Goal: Task Accomplishment & Management: Manage account settings

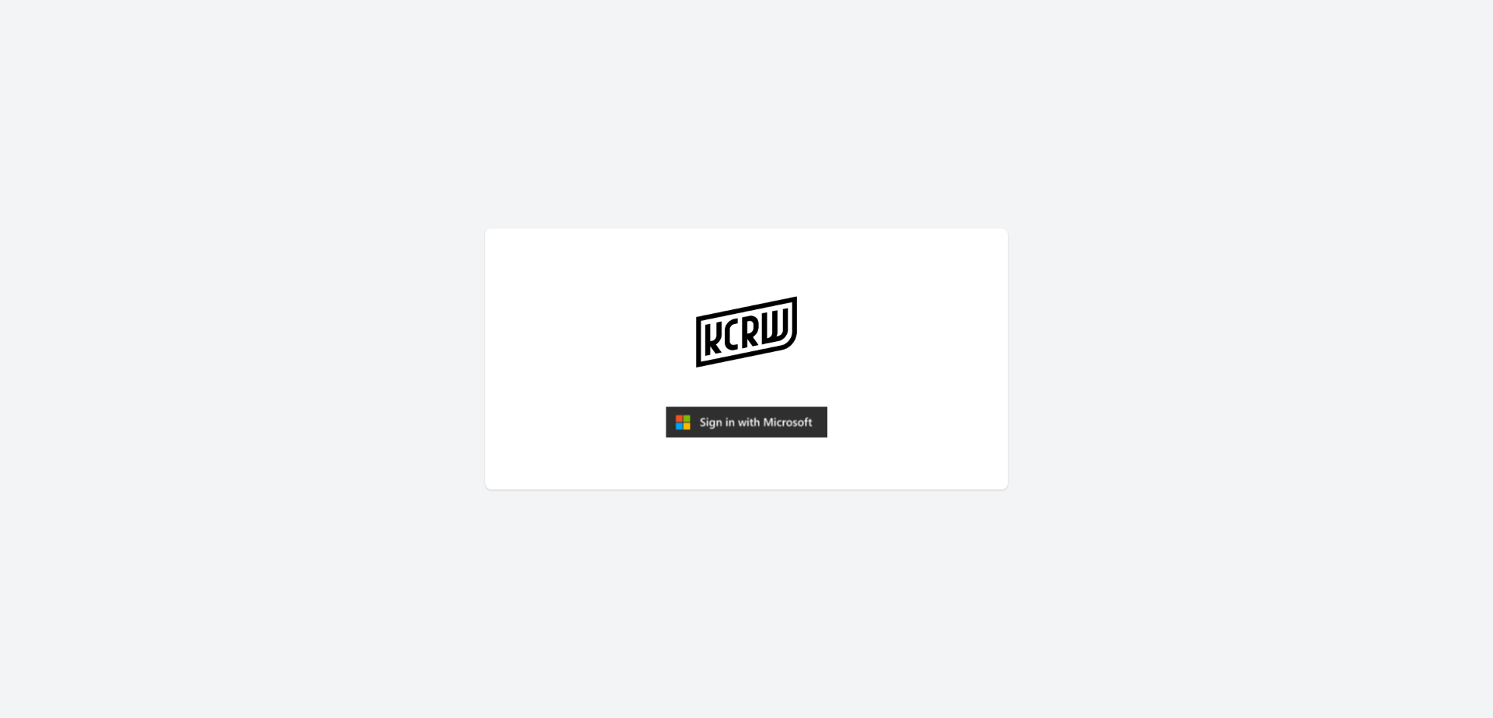
click at [757, 418] on img "submit" at bounding box center [746, 422] width 162 height 31
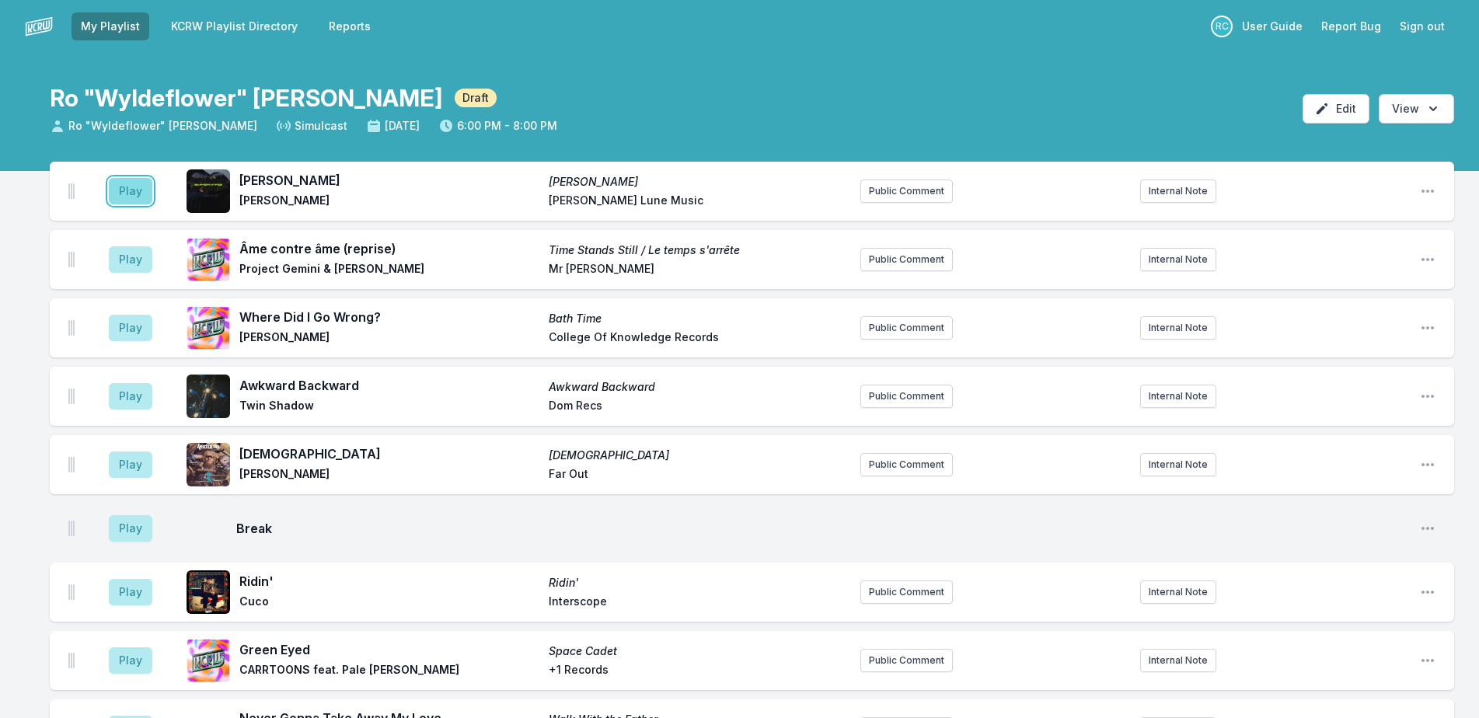
click at [129, 192] on button "Play" at bounding box center [131, 191] width 44 height 26
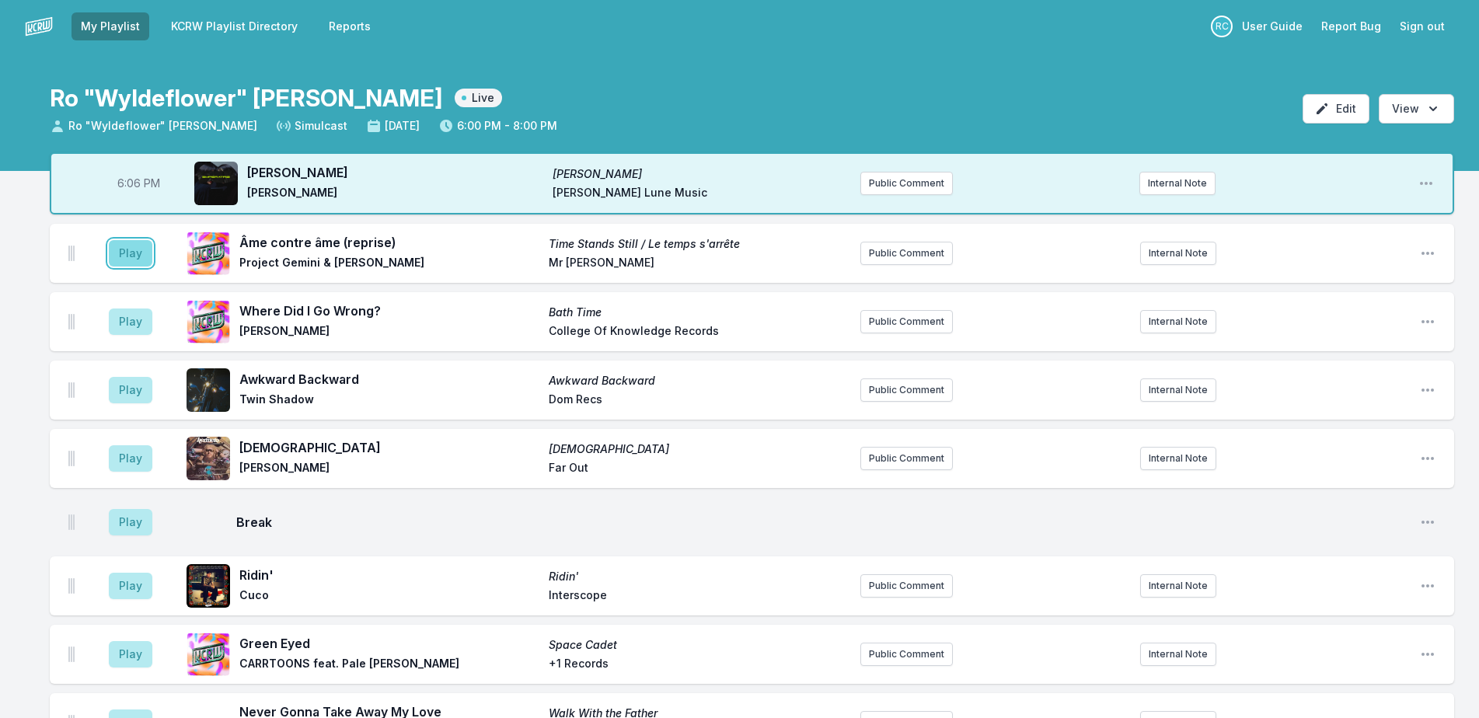
click at [138, 252] on button "Play" at bounding box center [131, 253] width 44 height 26
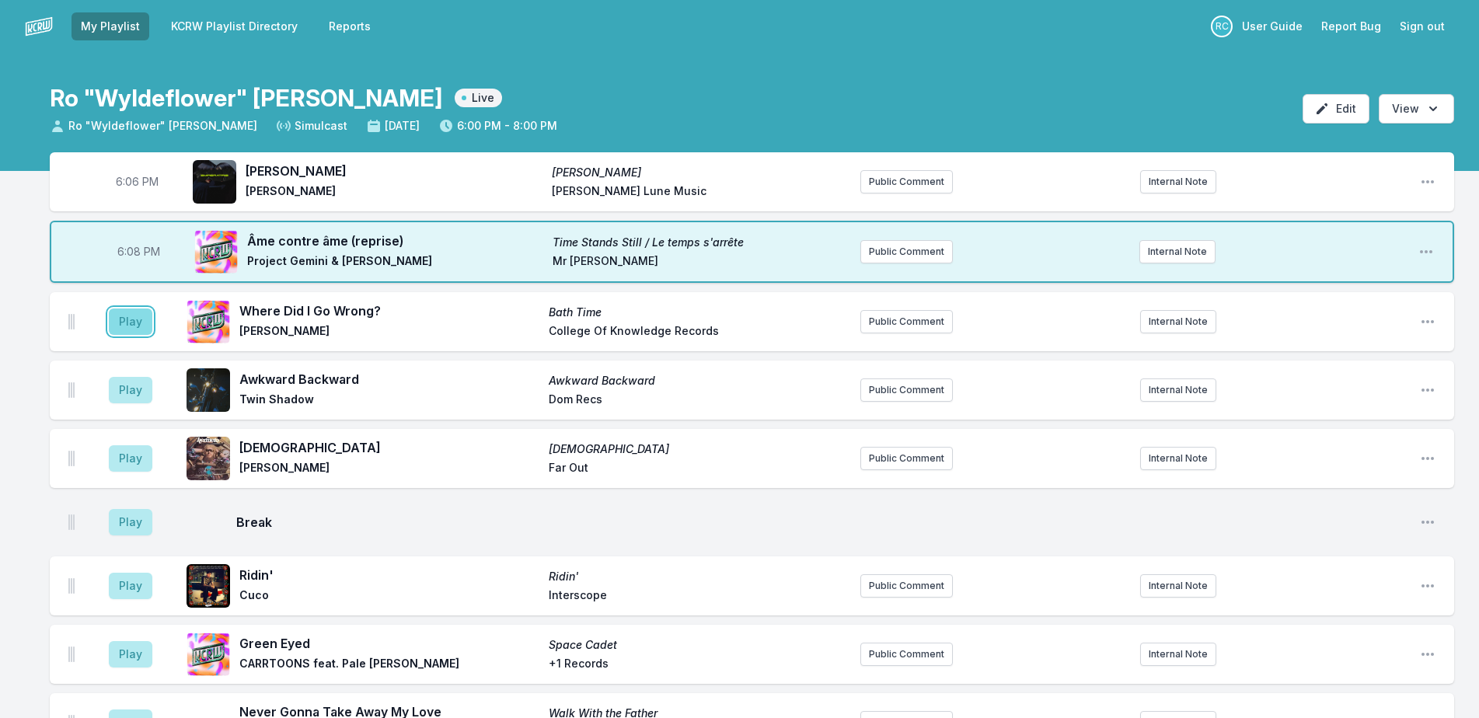
click at [140, 319] on button "Play" at bounding box center [131, 322] width 44 height 26
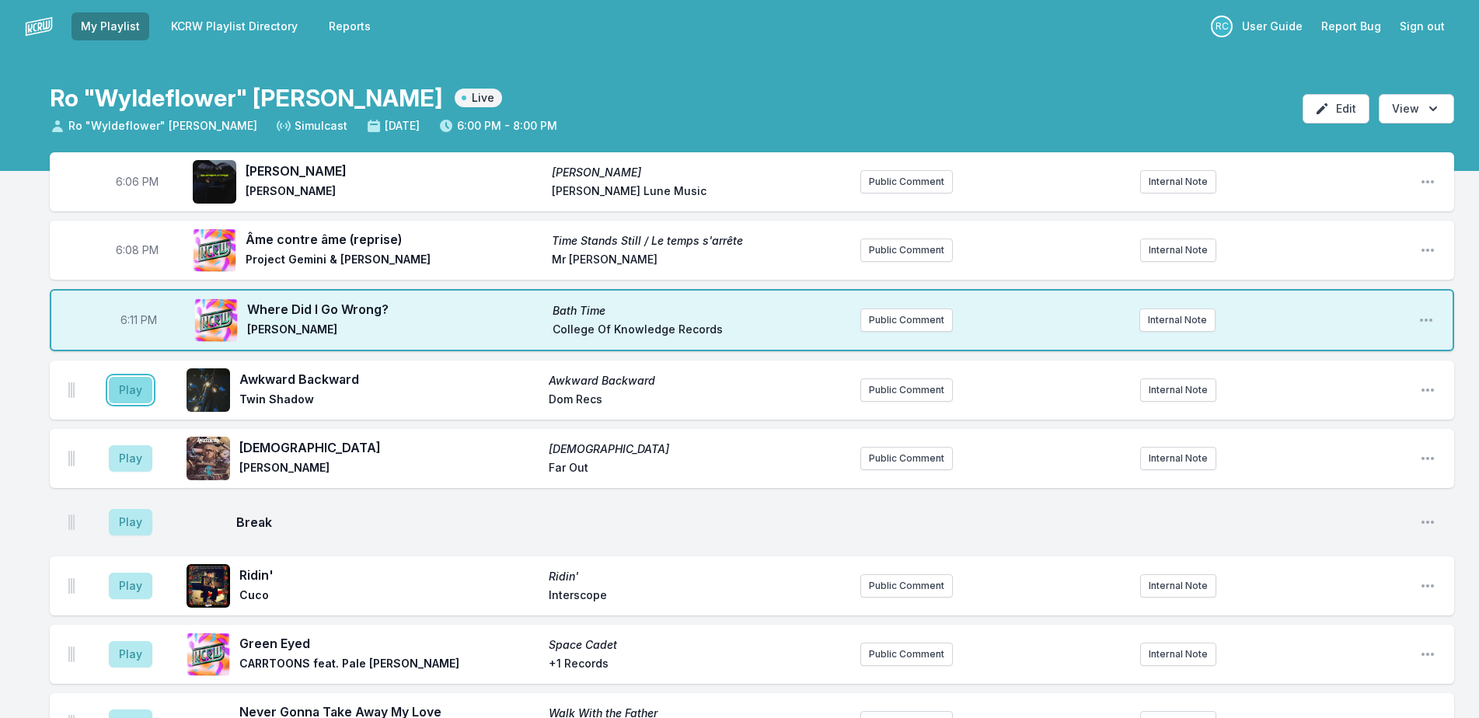
click at [128, 398] on button "Play" at bounding box center [131, 390] width 44 height 26
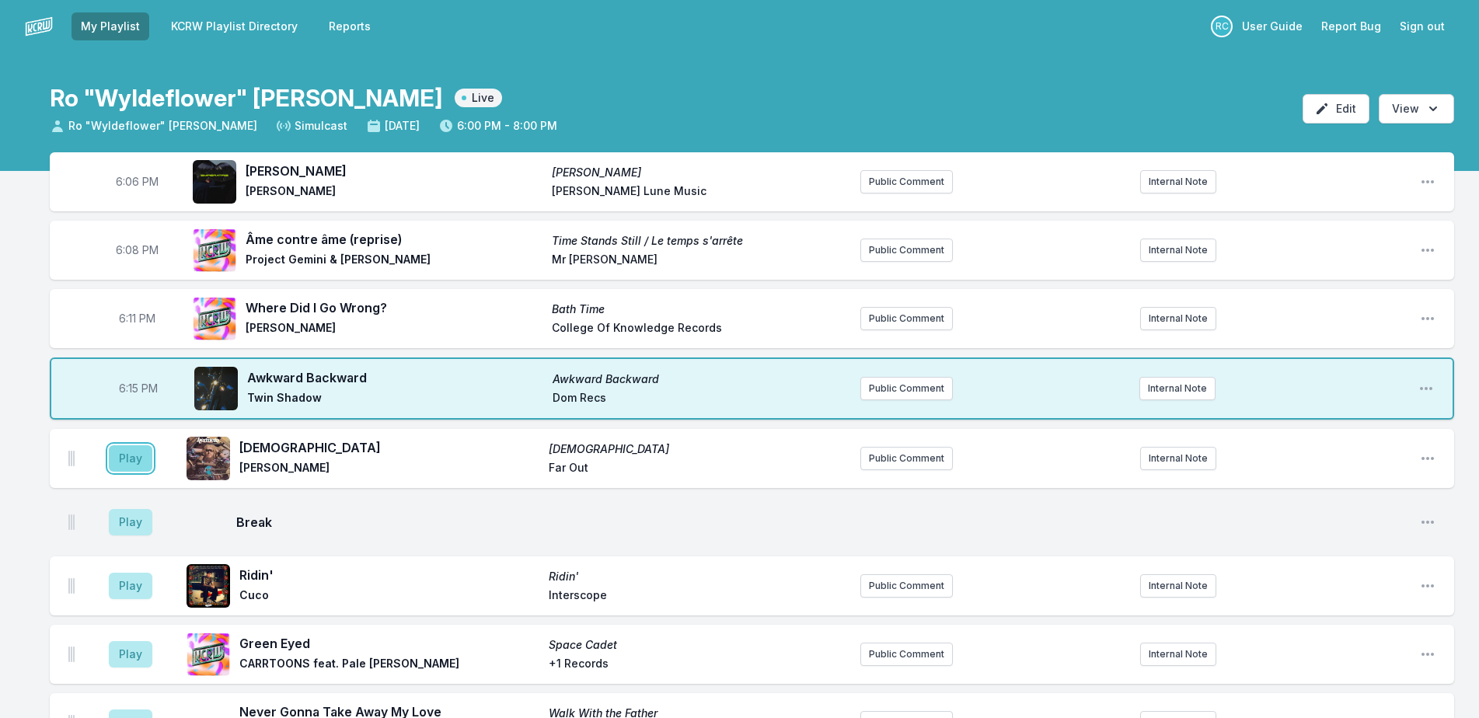
click at [141, 449] on button "Play" at bounding box center [131, 458] width 44 height 26
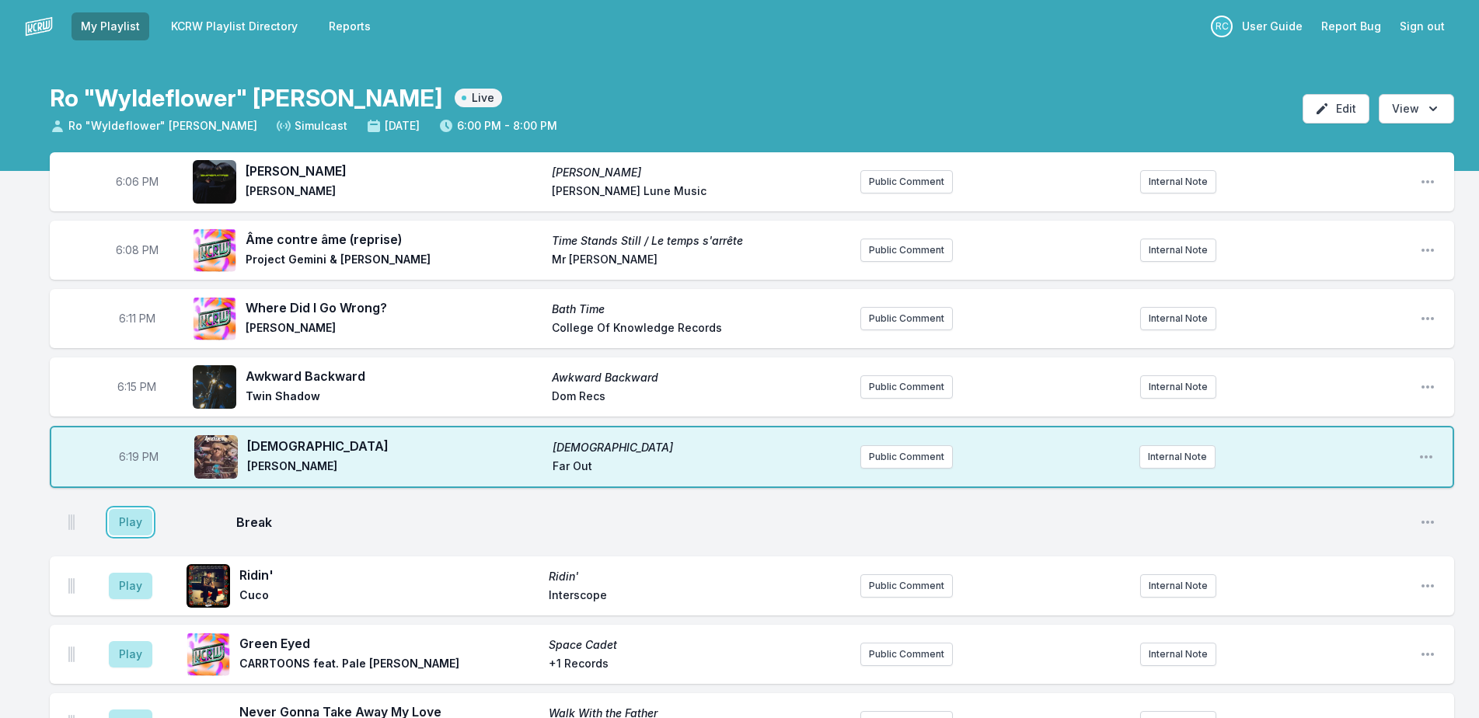
drag, startPoint x: 138, startPoint y: 512, endPoint x: 121, endPoint y: 492, distance: 25.4
click at [134, 510] on button "Play" at bounding box center [131, 522] width 44 height 26
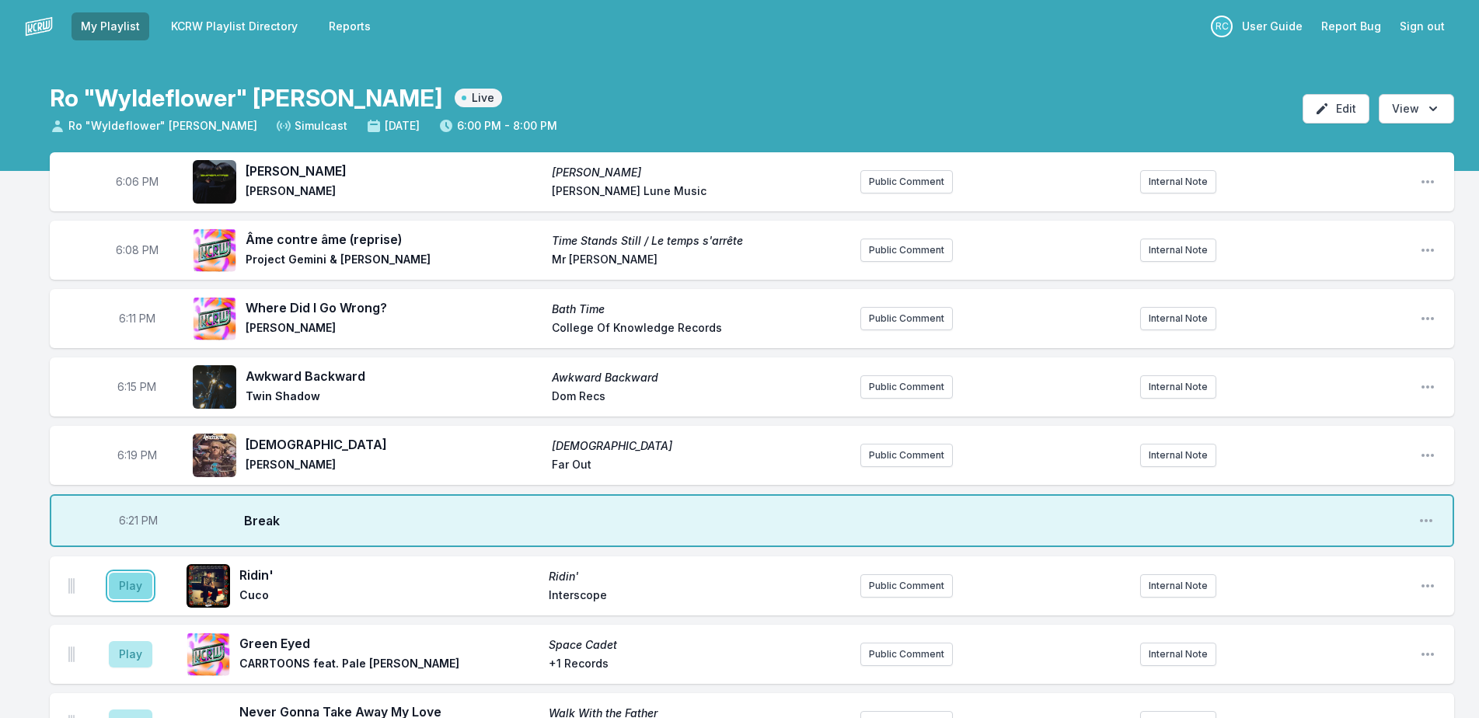
drag, startPoint x: 141, startPoint y: 578, endPoint x: 122, endPoint y: 575, distance: 18.8
click at [138, 575] on button "Play" at bounding box center [131, 586] width 44 height 26
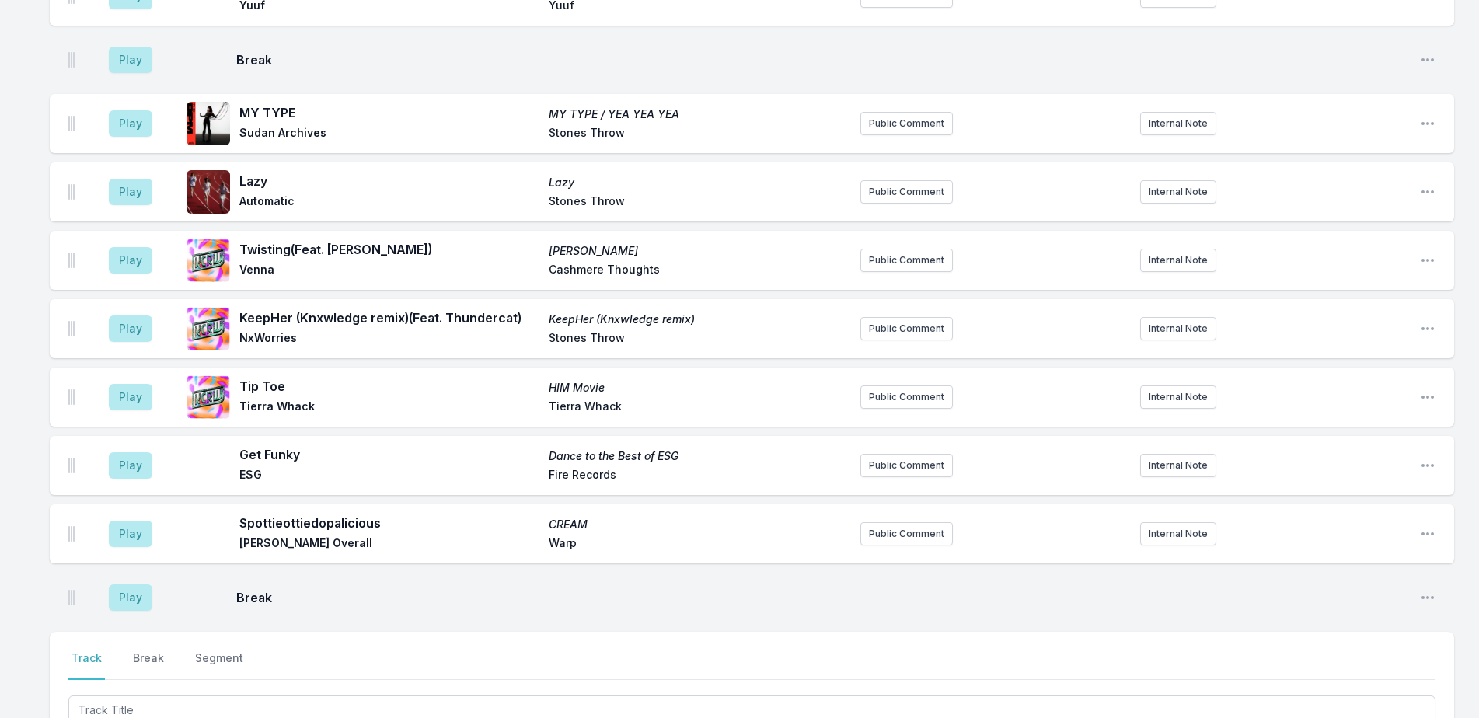
scroll to position [2721, 0]
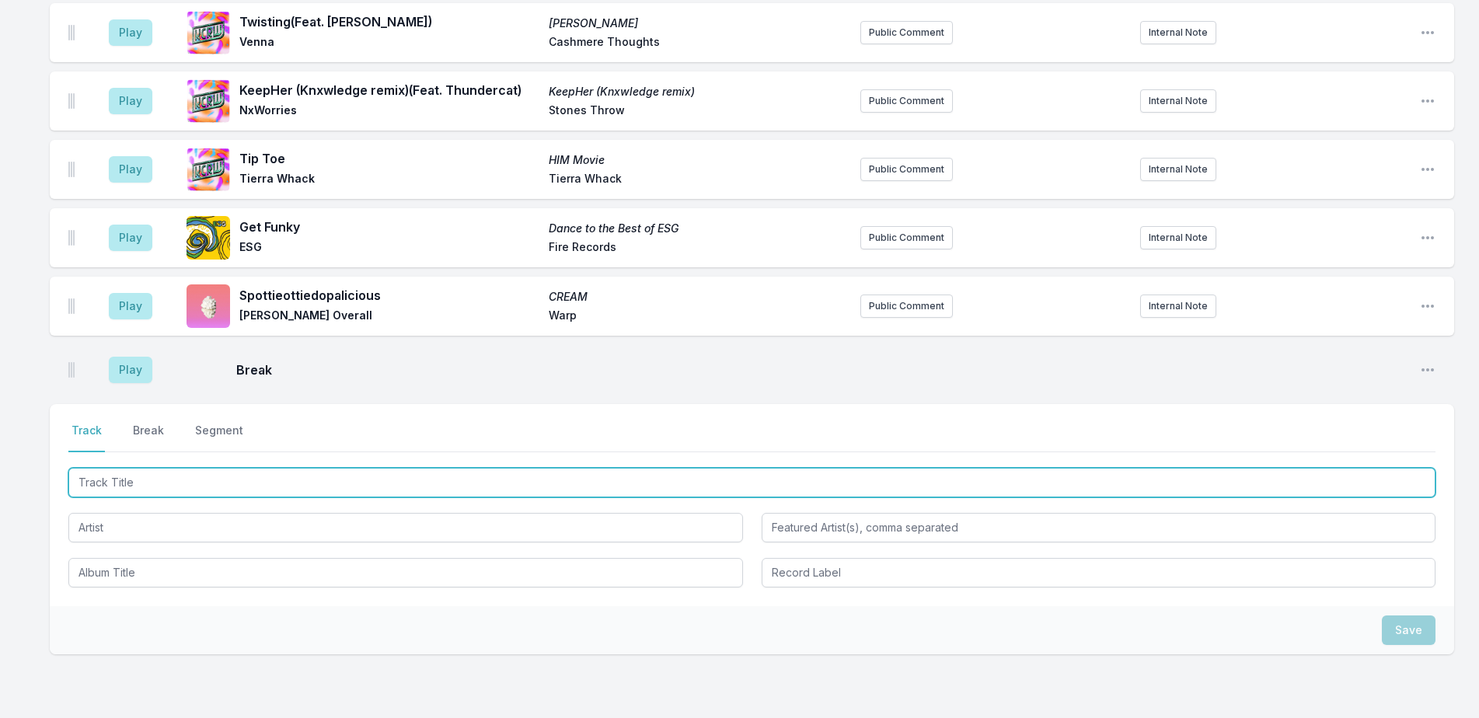
click at [146, 468] on input "Track Title" at bounding box center [752, 483] width 1368 height 30
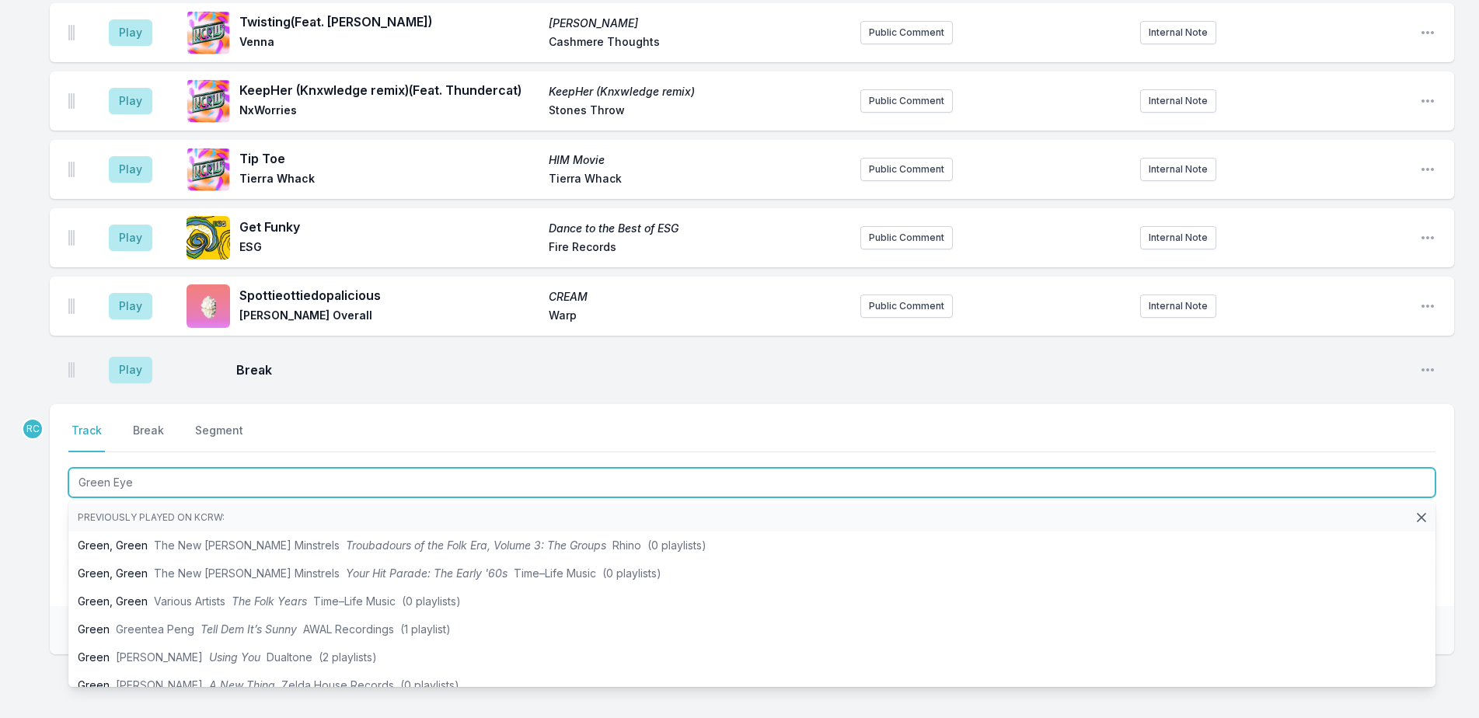
type input "Green Eyed"
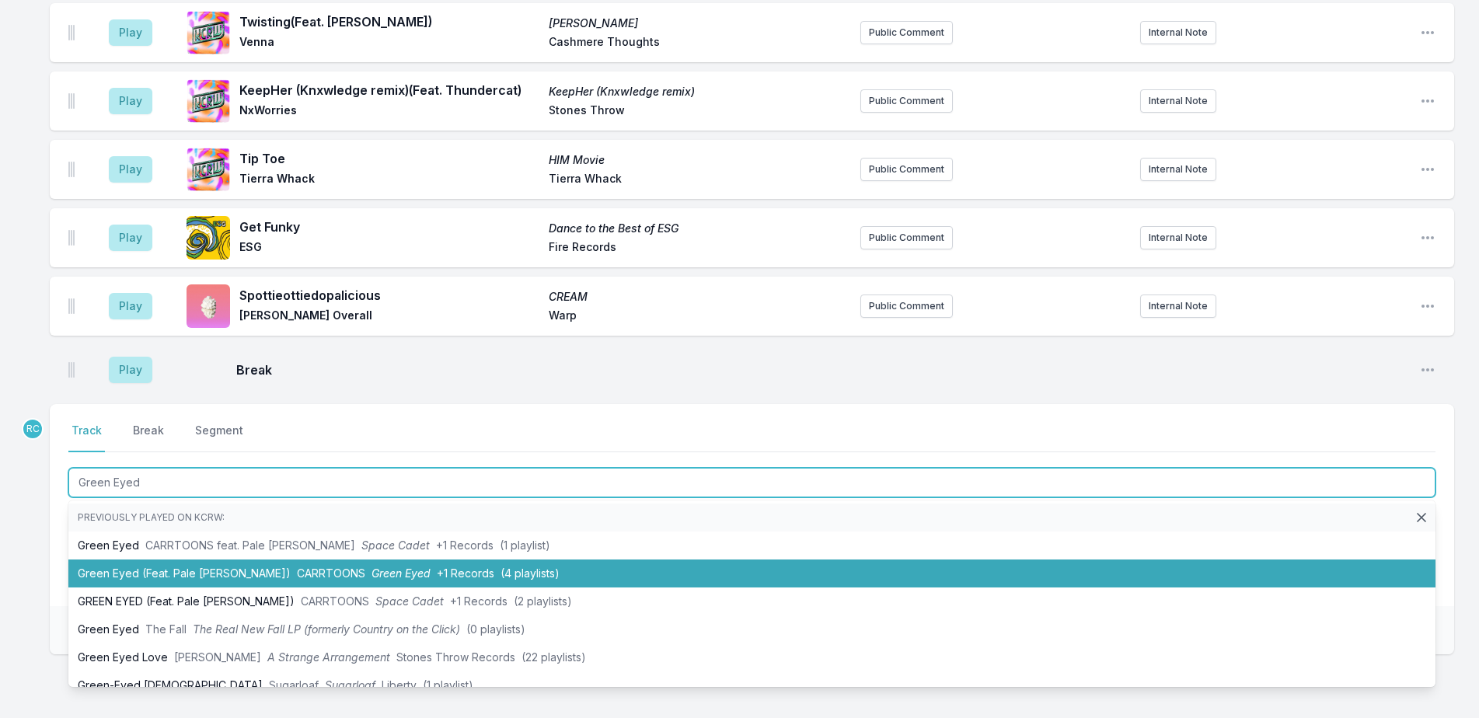
click at [206, 565] on li "Green Eyed (Feat. Pale Jay) CARRTOONS Green Eyed +1 Records (4 playlists)" at bounding box center [752, 574] width 1368 height 28
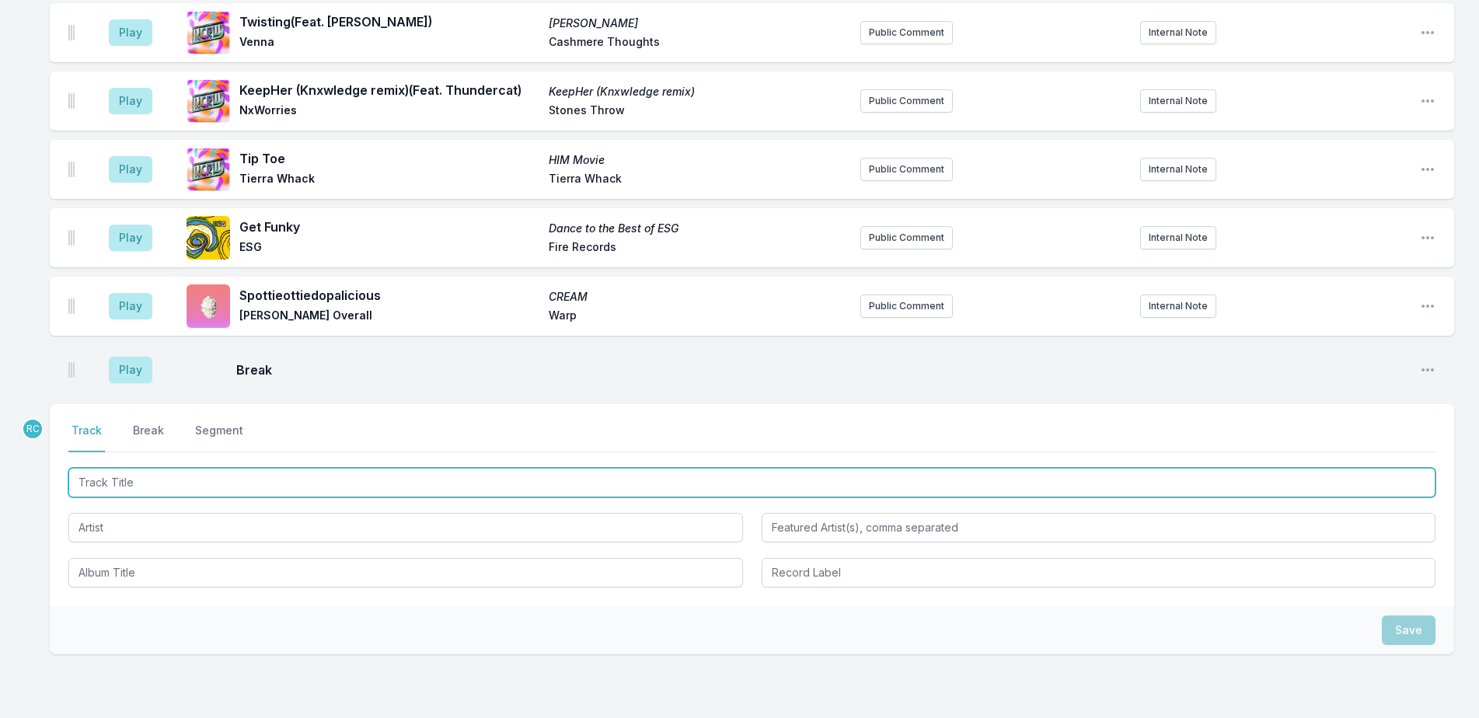
scroll to position [2789, 0]
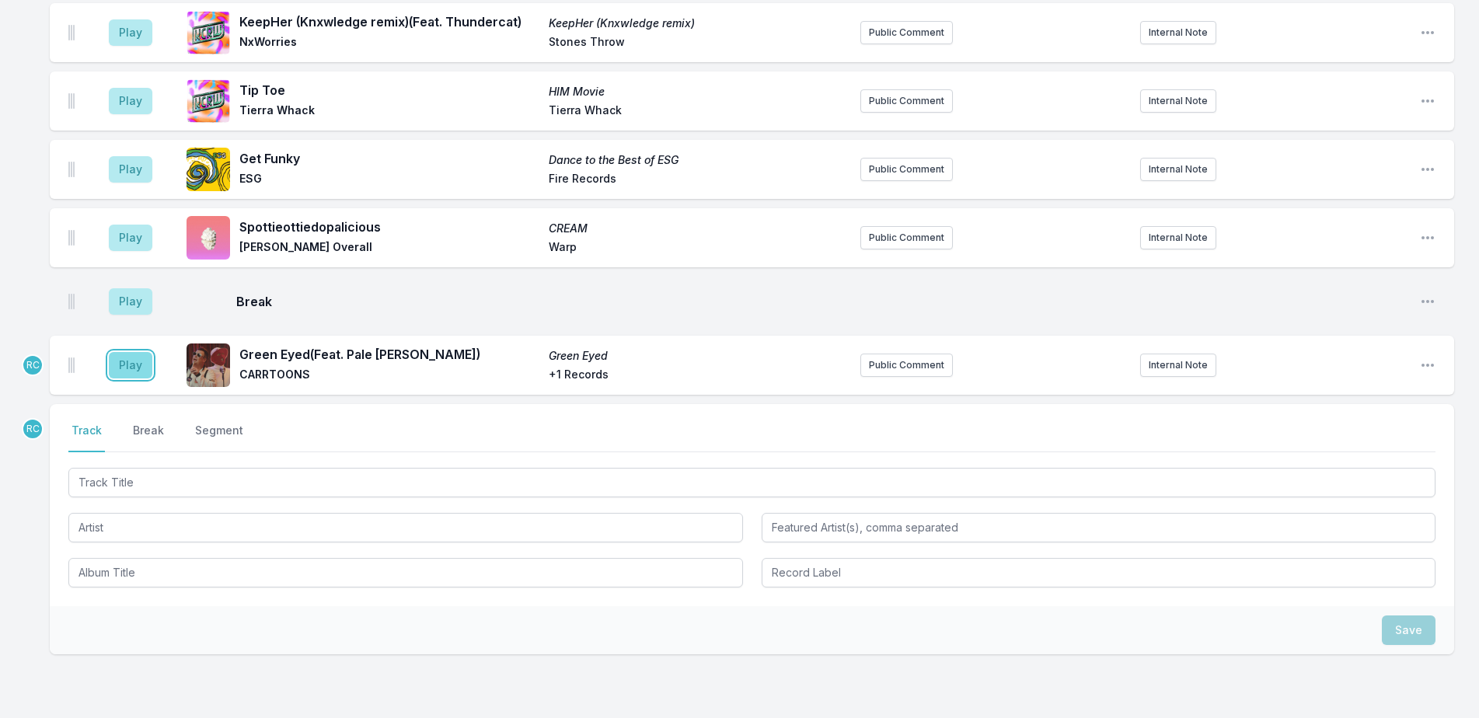
click at [117, 352] on button "Play" at bounding box center [131, 365] width 44 height 26
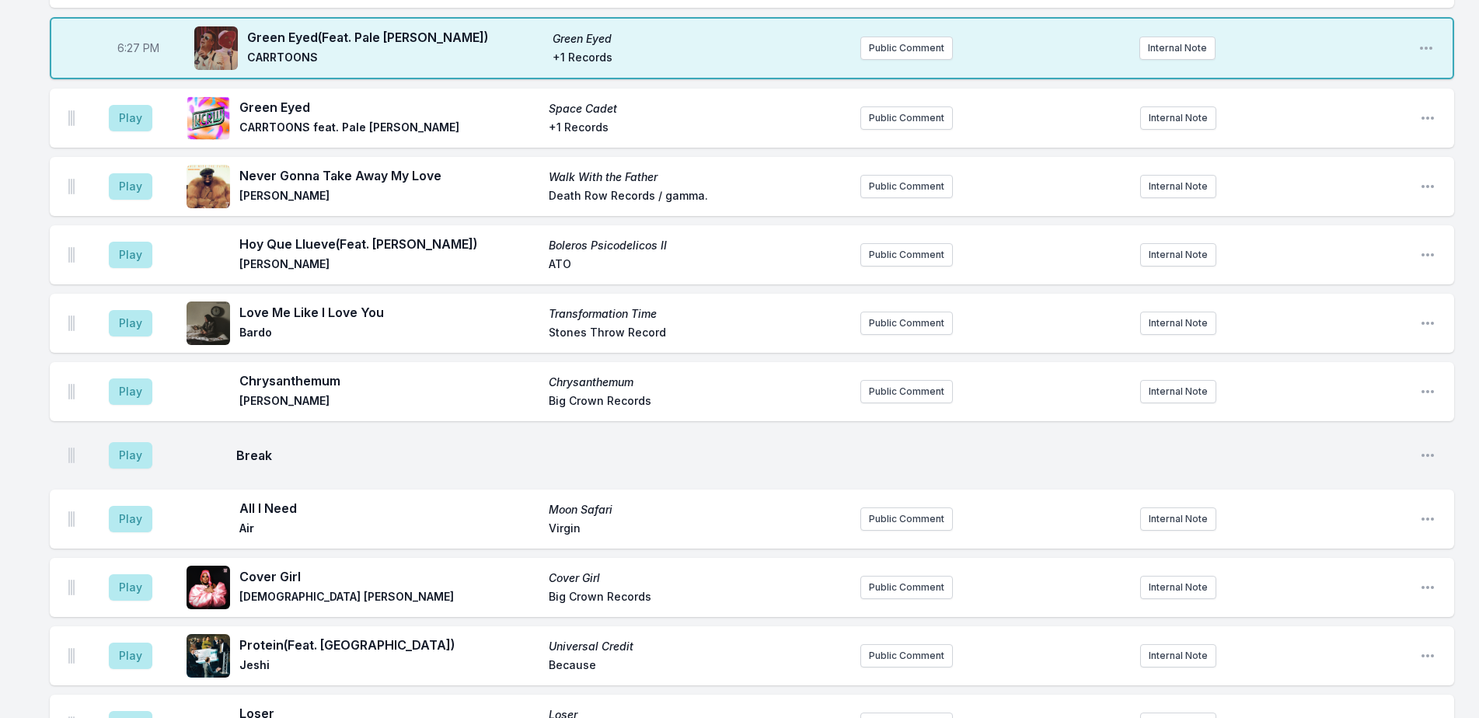
scroll to position [372, 0]
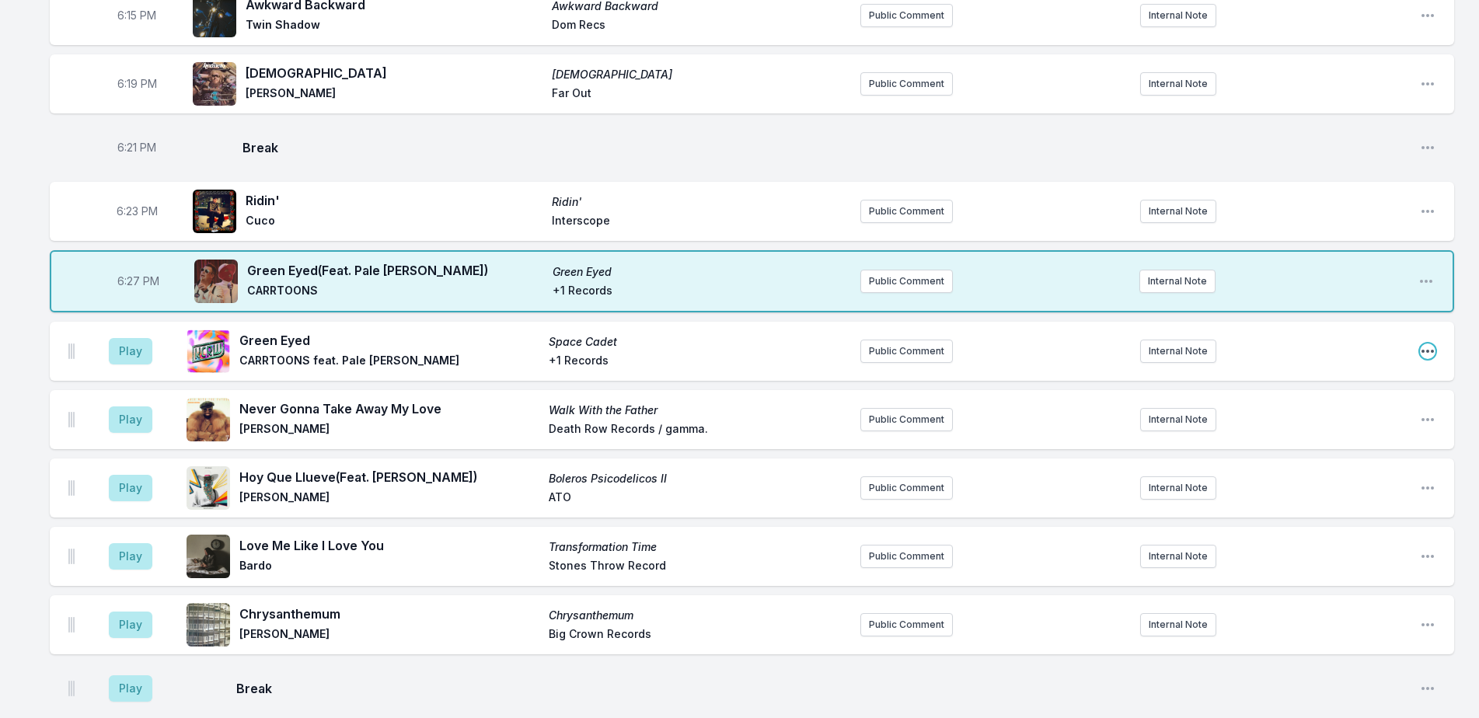
click at [1429, 351] on icon "Open playlist item options" at bounding box center [1428, 351] width 12 height 3
click at [1319, 438] on button "Delete Entry" at bounding box center [1349, 438] width 174 height 28
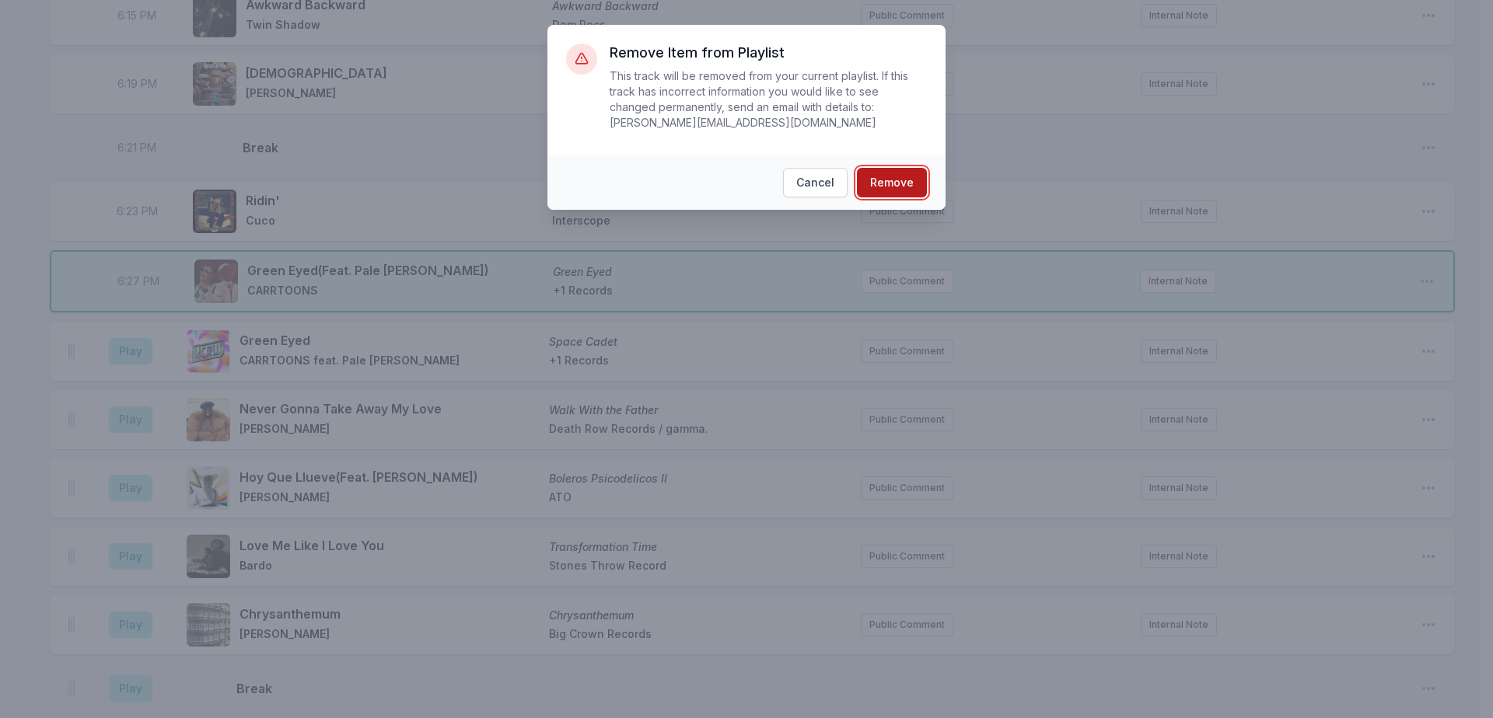
click at [918, 168] on button "Remove" at bounding box center [892, 183] width 70 height 30
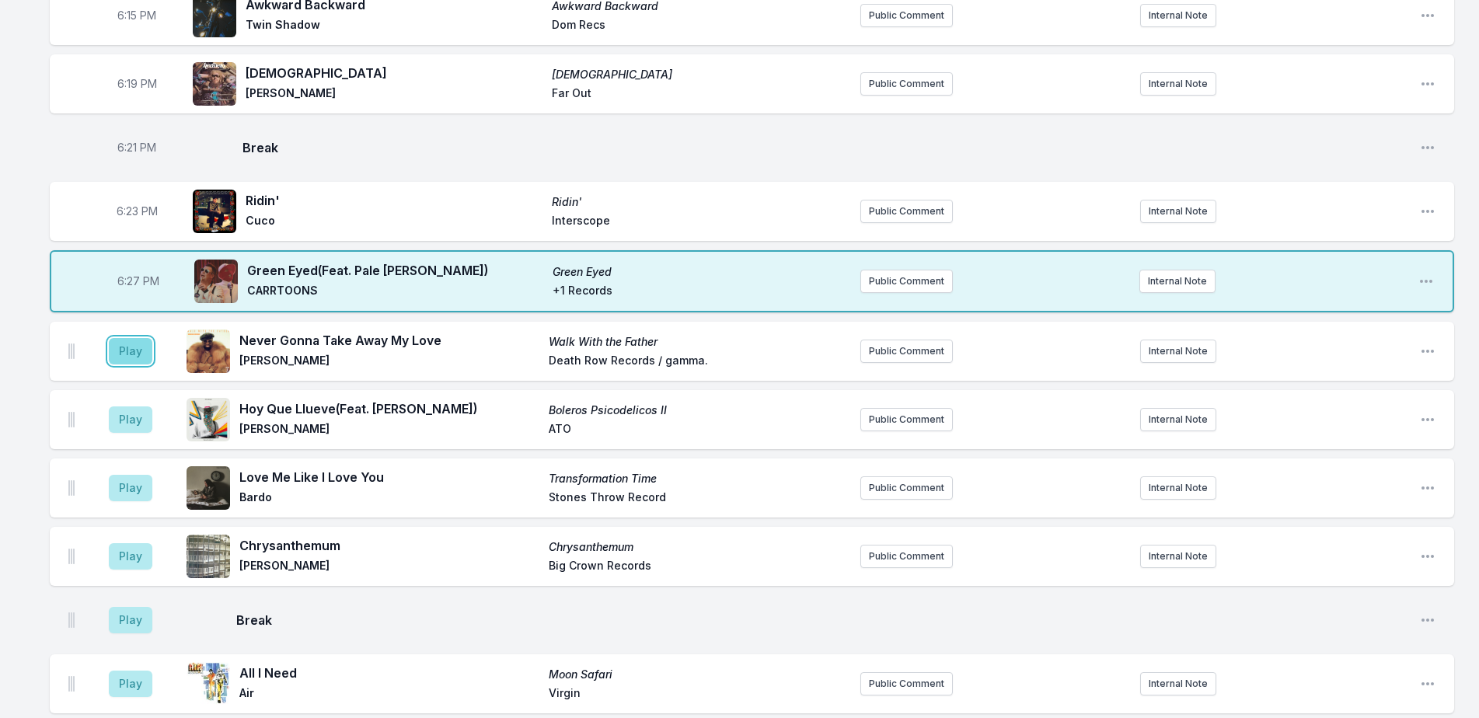
drag, startPoint x: 143, startPoint y: 357, endPoint x: 134, endPoint y: 358, distance: 8.6
click at [144, 358] on button "Play" at bounding box center [131, 351] width 44 height 26
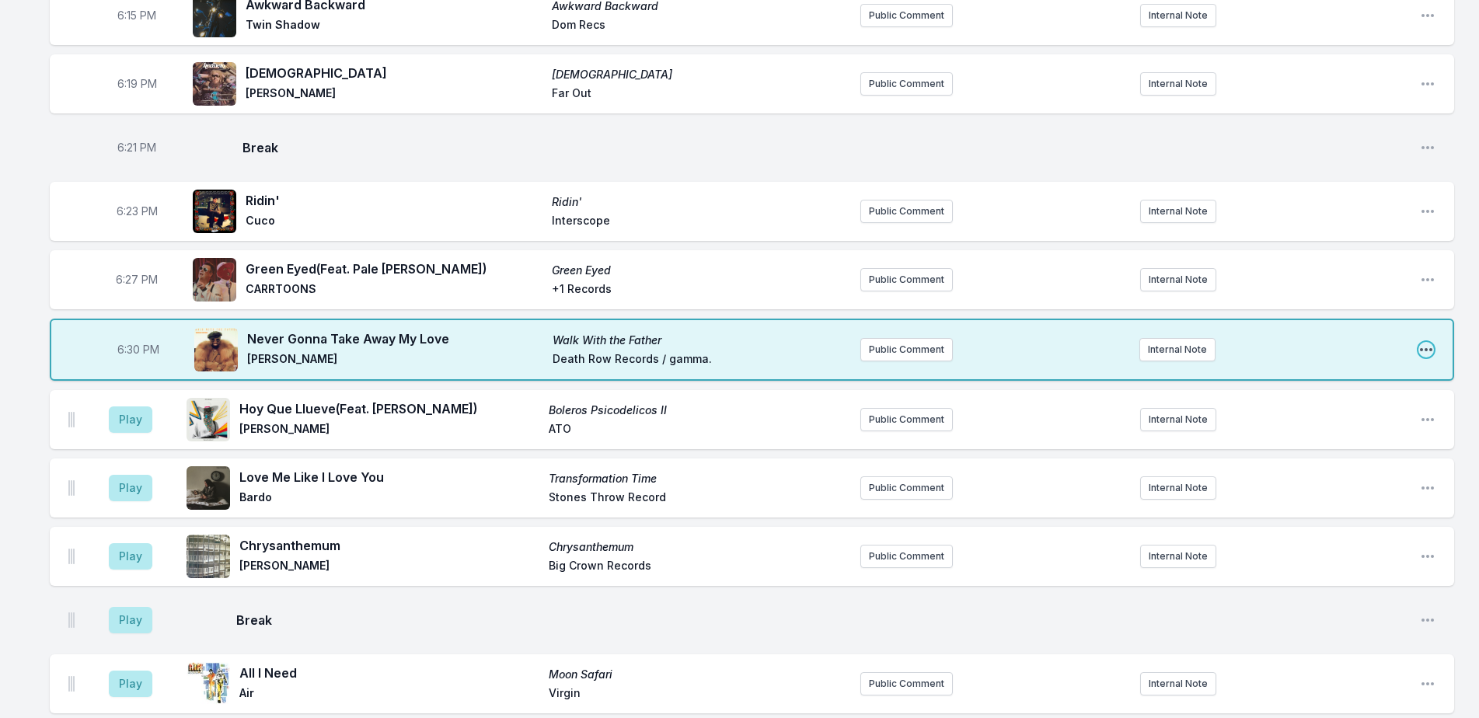
click at [1425, 349] on icon "Open playlist item options" at bounding box center [1427, 350] width 16 height 16
click at [1296, 447] on div "Edit Timestamp Edit Track Details Delete Entry" at bounding box center [1347, 409] width 174 height 90
click at [1298, 444] on button "Delete Entry" at bounding box center [1347, 437] width 174 height 28
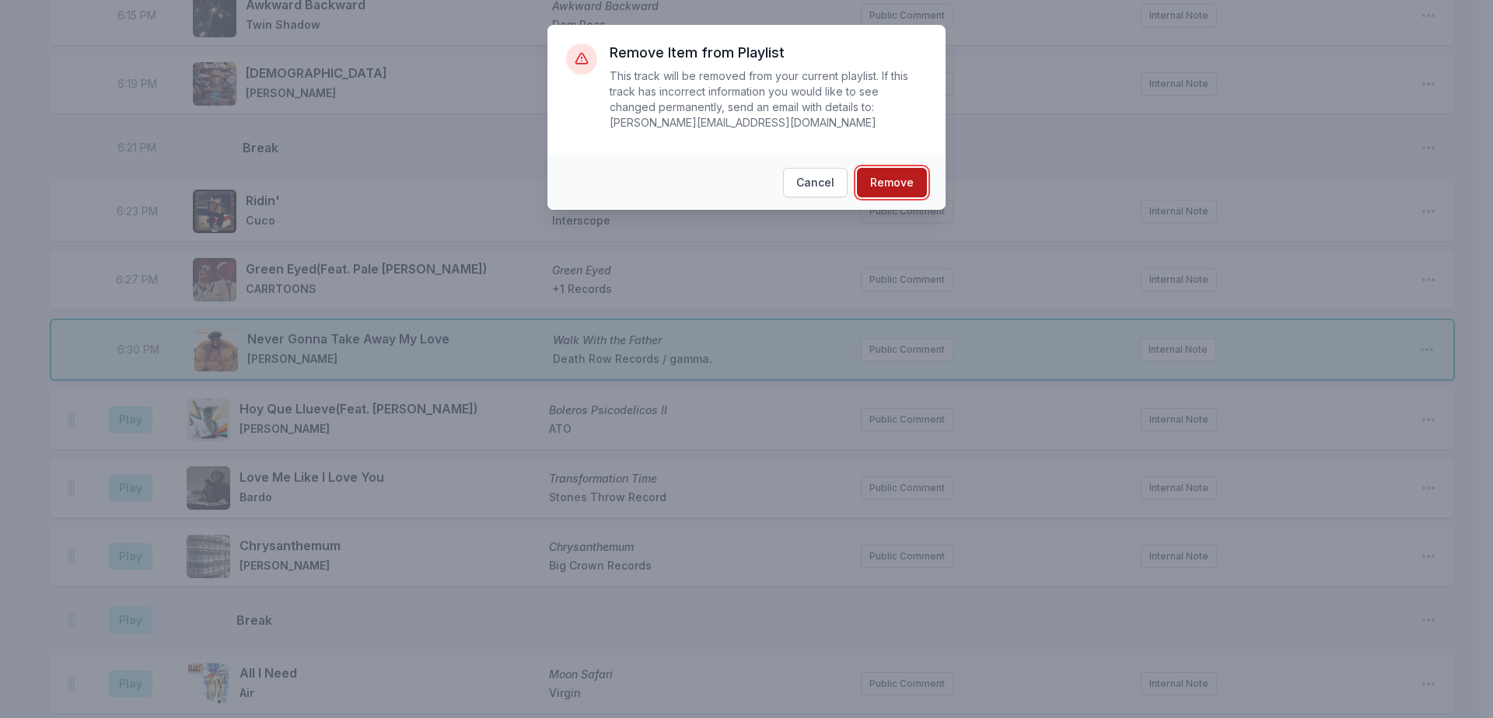
click at [896, 168] on button "Remove" at bounding box center [892, 183] width 70 height 30
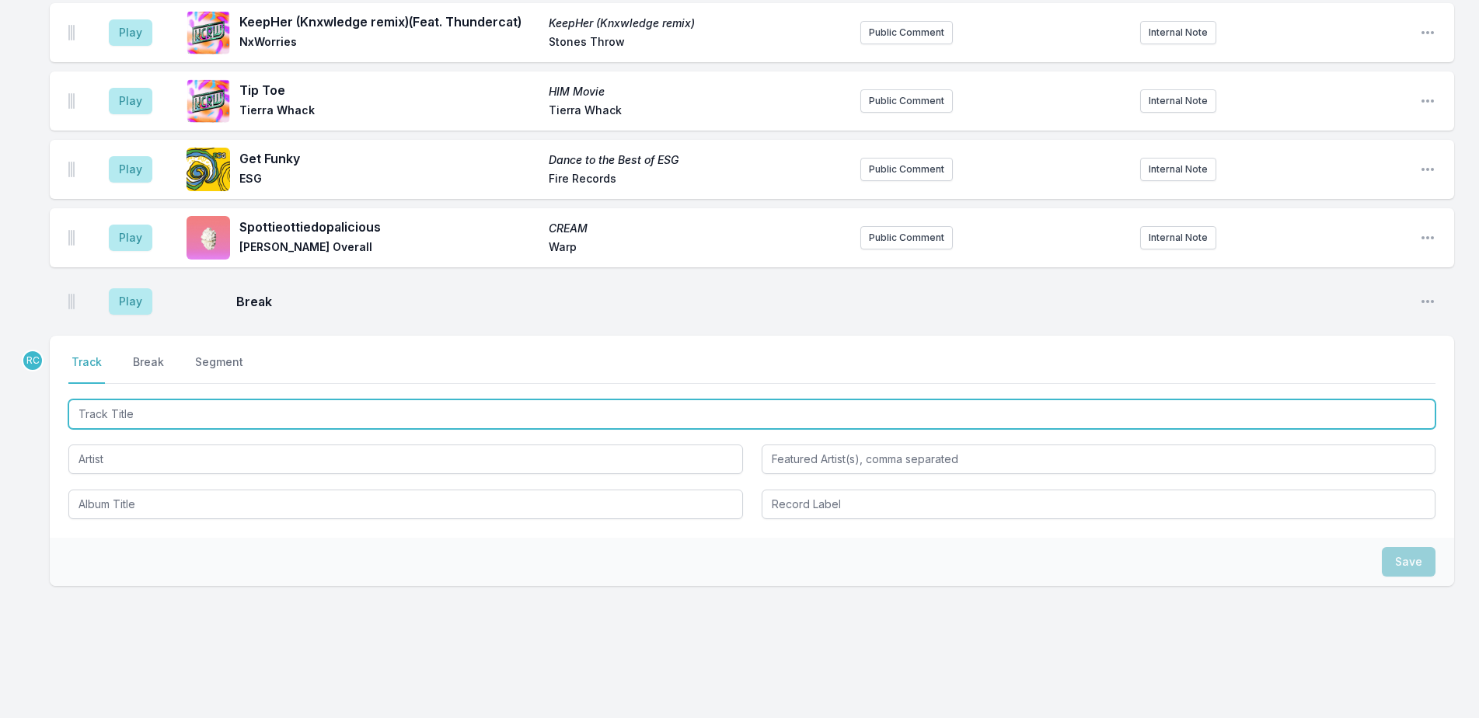
scroll to position [2723, 0]
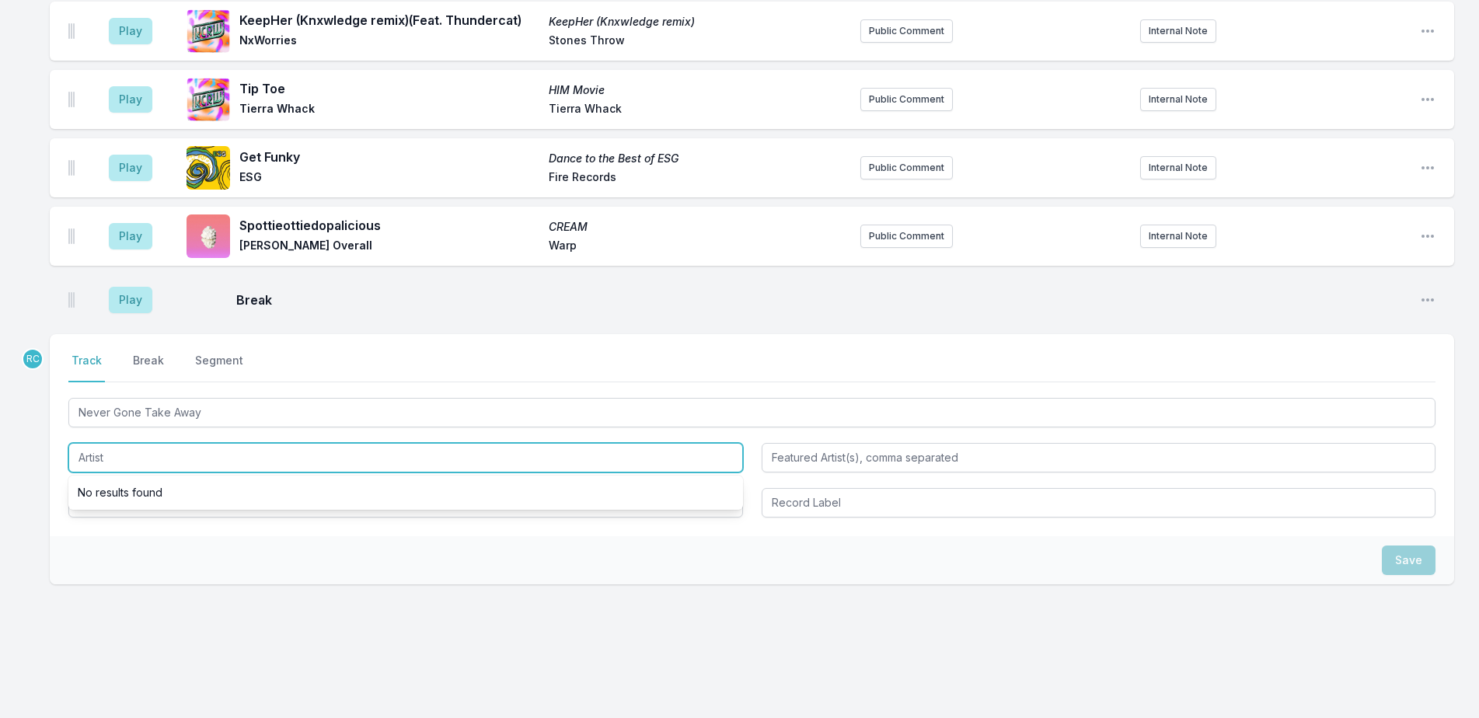
click at [140, 443] on input "Artist" at bounding box center [405, 458] width 675 height 30
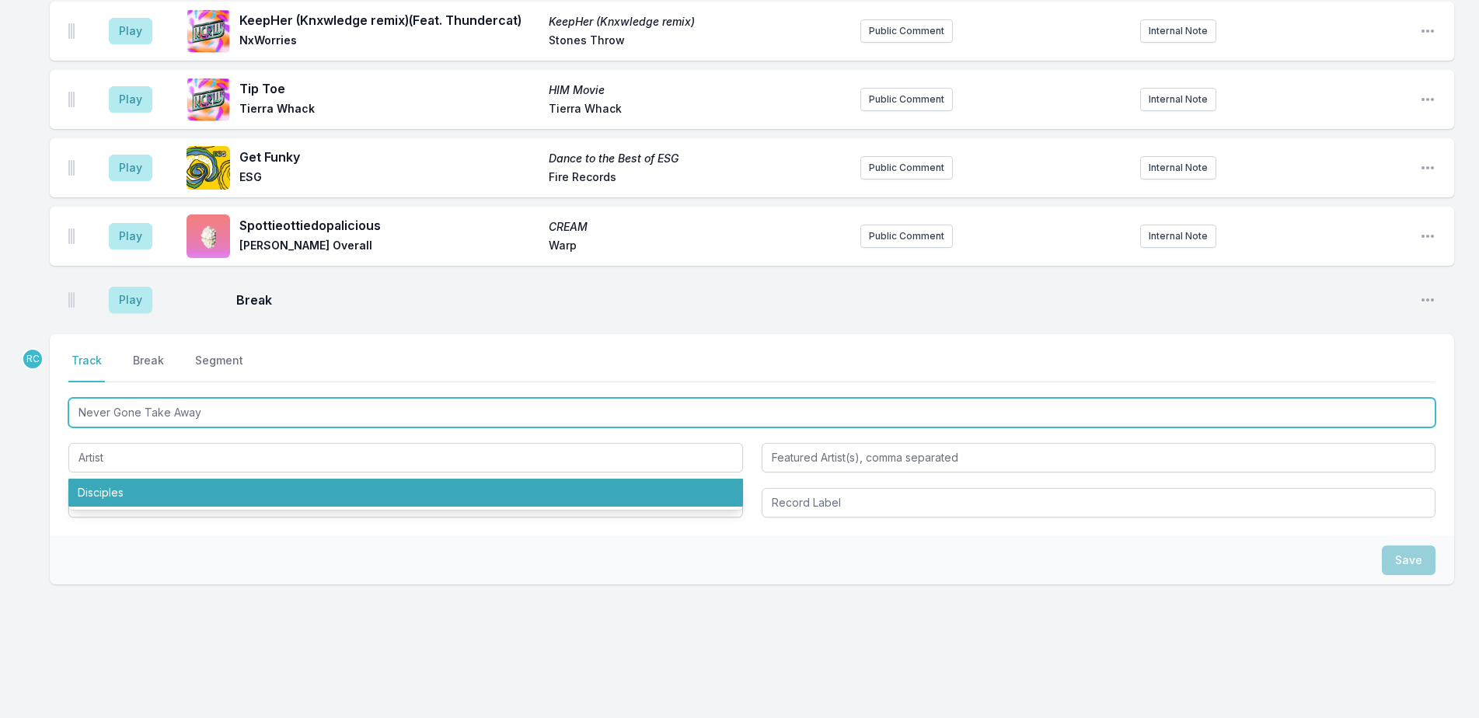
click at [257, 398] on input "Never Gone Take Away" at bounding box center [752, 413] width 1368 height 30
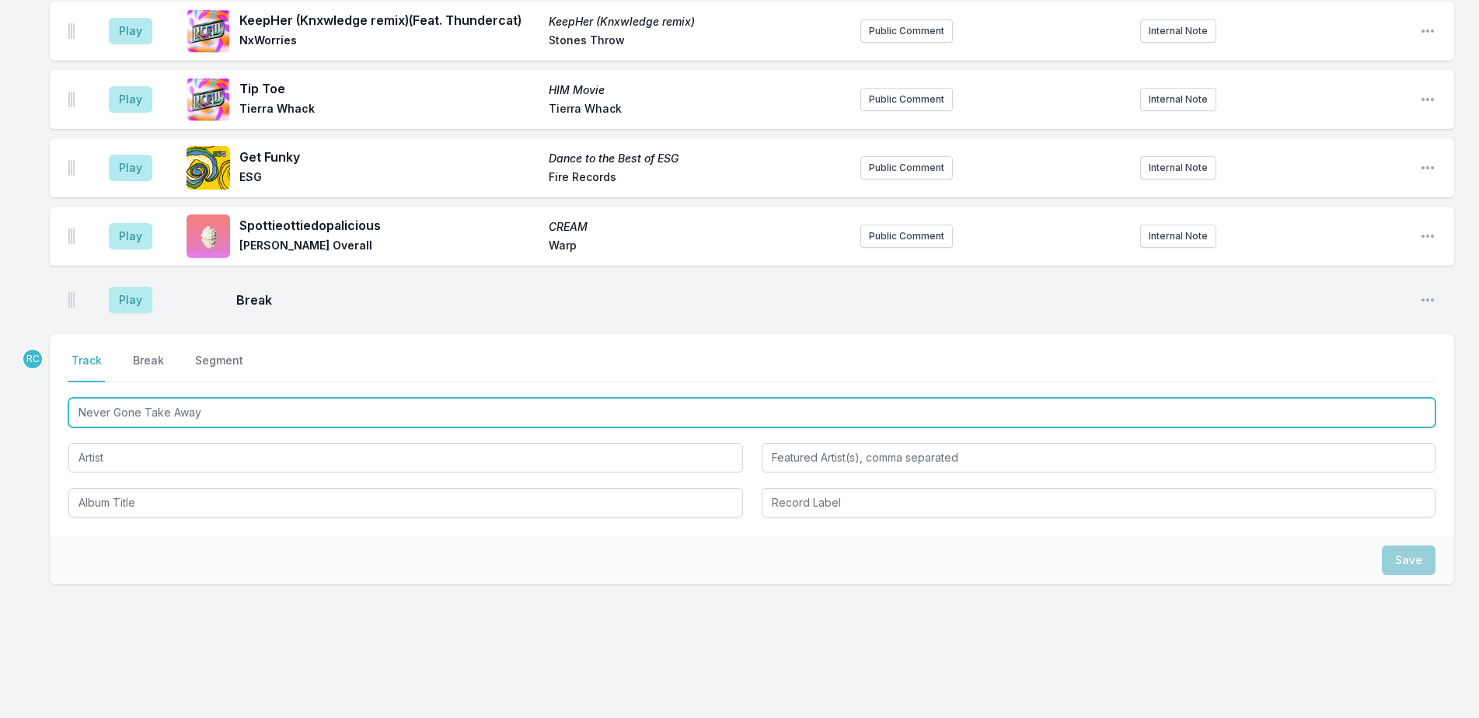
click at [257, 398] on input "Never Gone Take Away" at bounding box center [752, 413] width 1368 height 30
type input "Never Gone Take Away My Love"
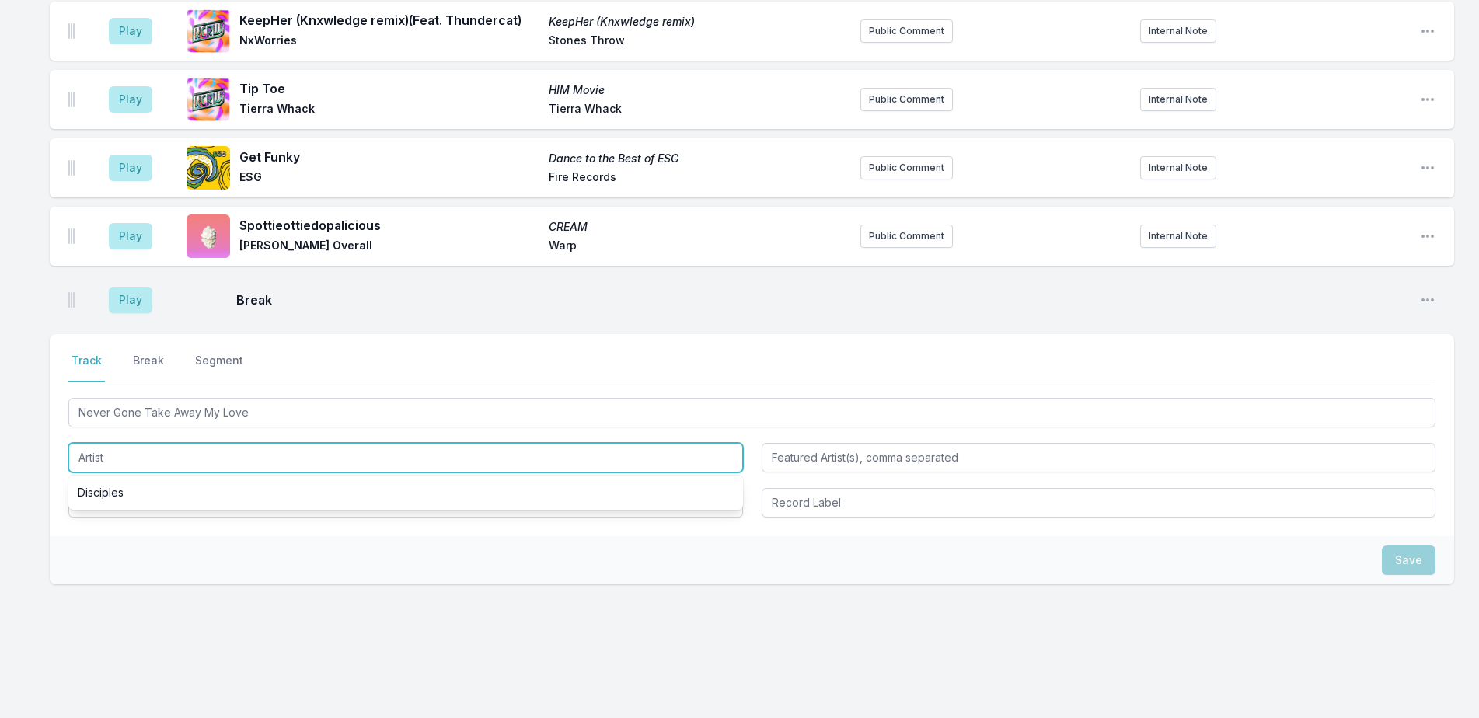
click at [181, 443] on input "Artist" at bounding box center [405, 458] width 675 height 30
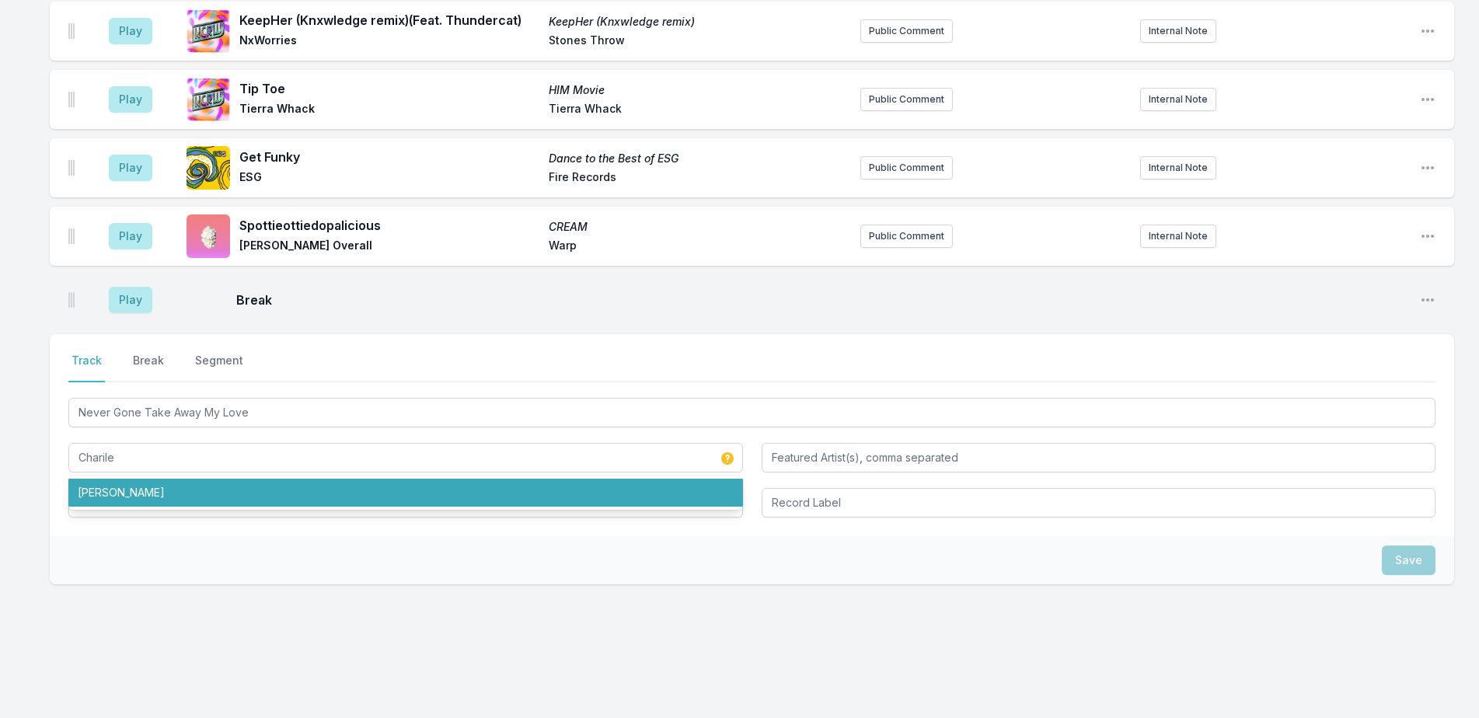
drag, startPoint x: 133, startPoint y: 492, endPoint x: 129, endPoint y: 484, distance: 9.4
click at [131, 488] on ul "Charlie Bereal" at bounding box center [405, 493] width 675 height 34
click at [129, 479] on li "Charlie Bereal" at bounding box center [405, 493] width 675 height 28
type input "Charlie Bereal"
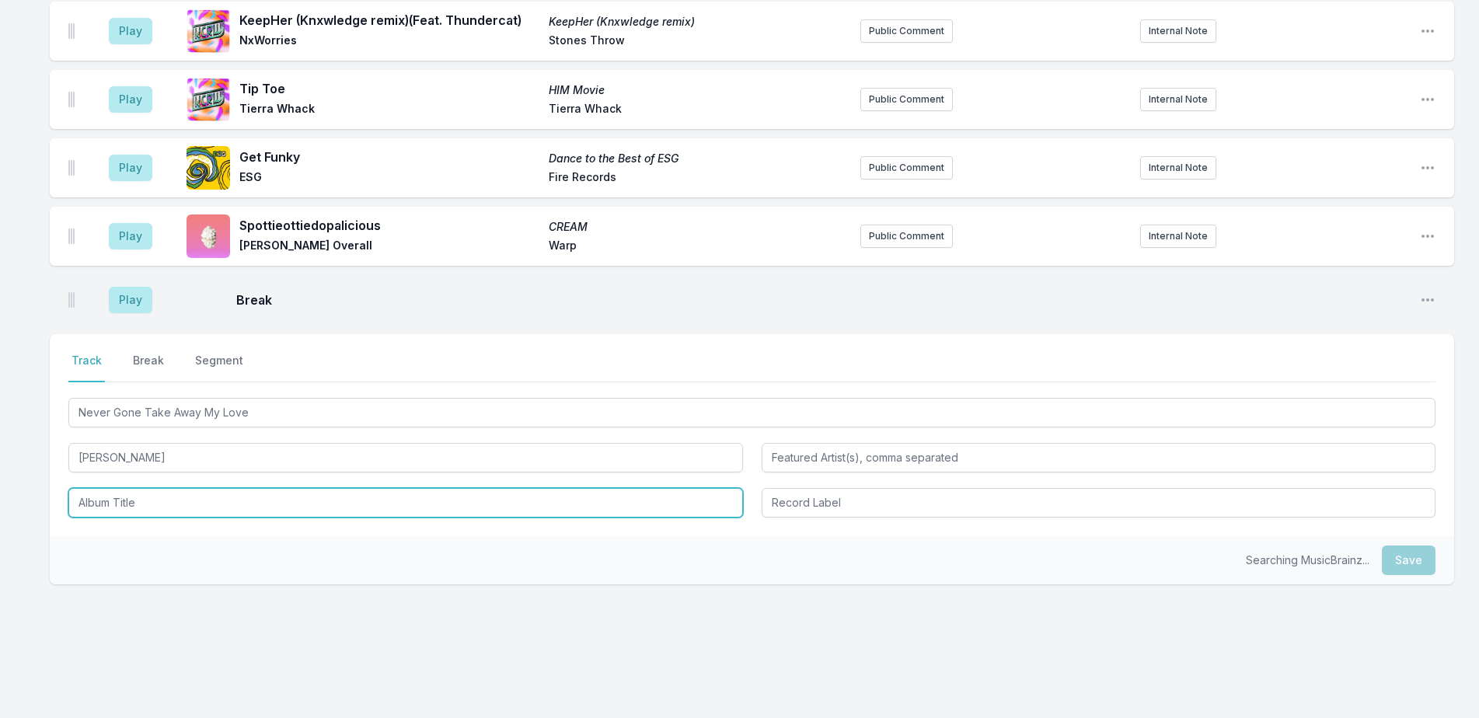
click at [130, 488] on input "Album Title" at bounding box center [405, 503] width 675 height 30
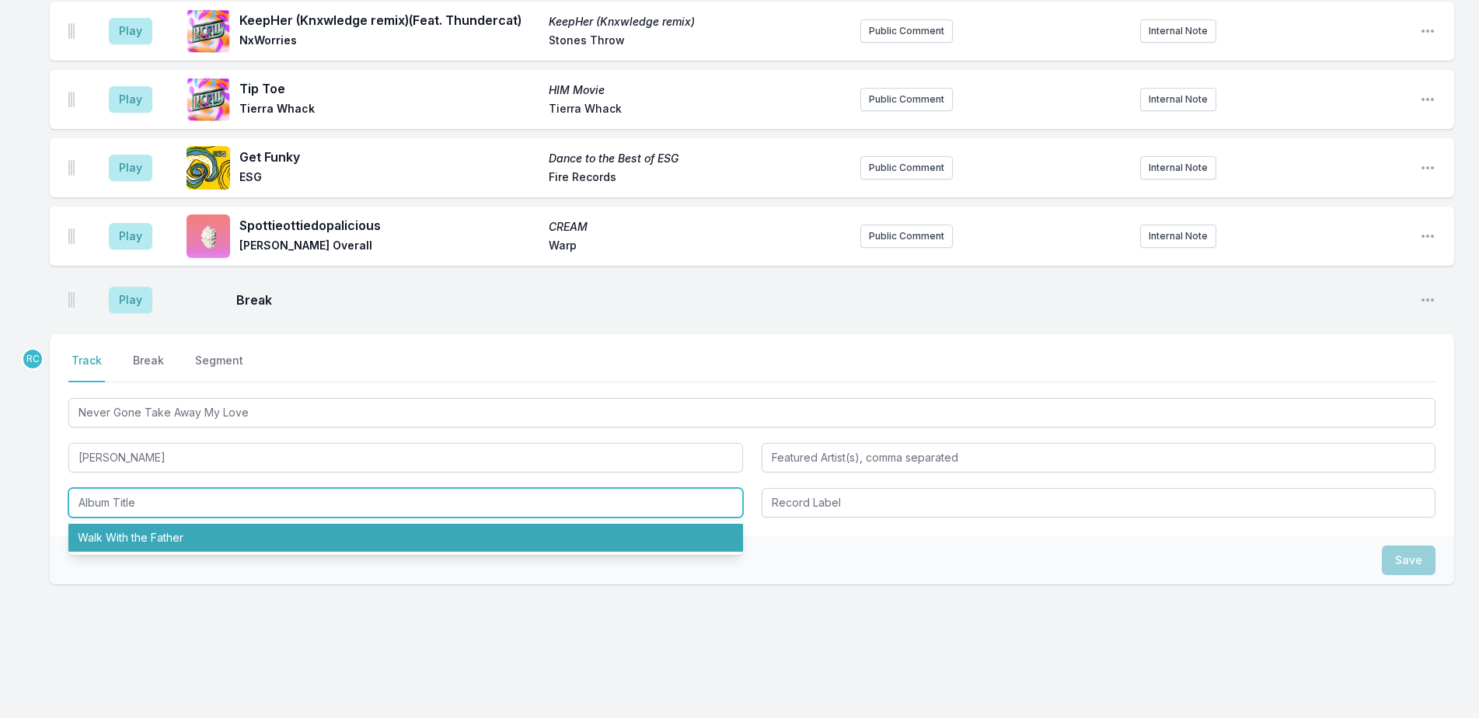
click at [135, 526] on li "Walk With the Father" at bounding box center [405, 538] width 675 height 28
type input "Walk With the Father"
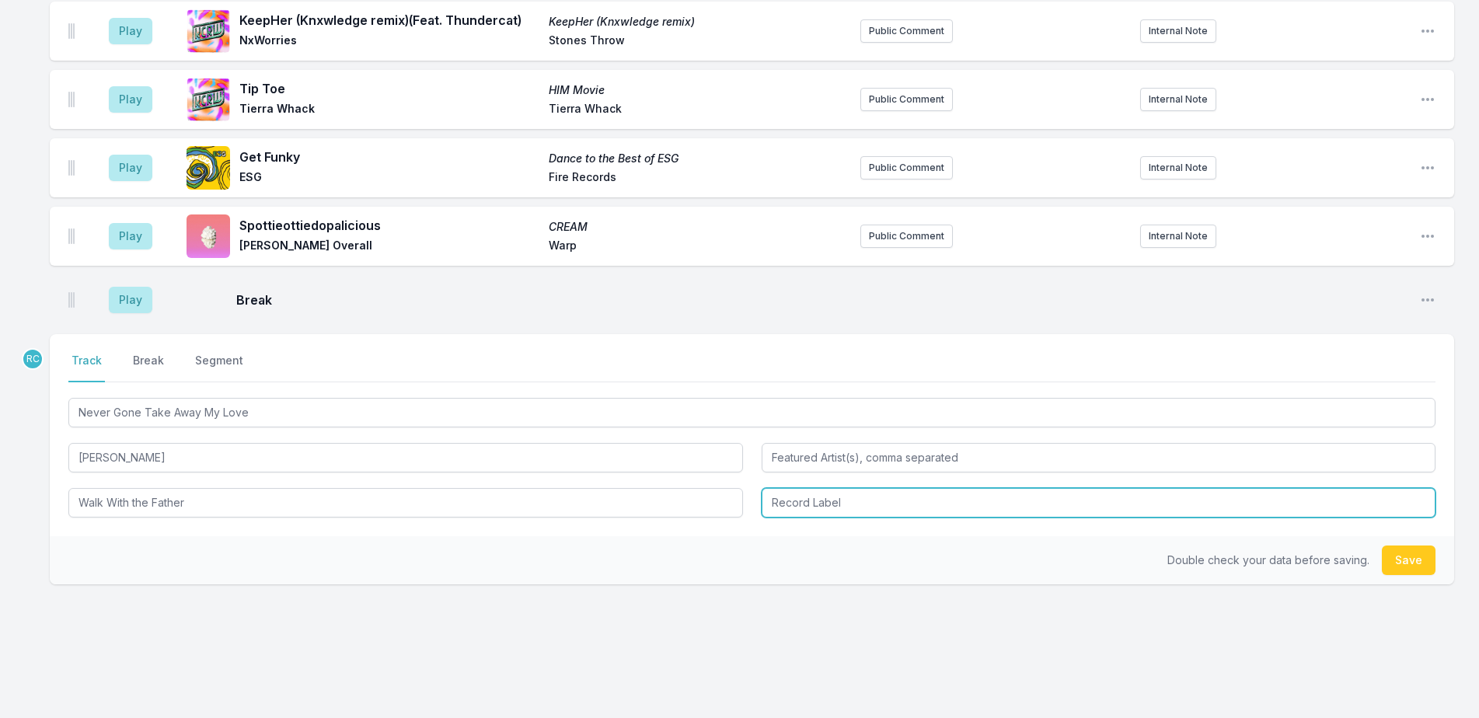
click at [802, 488] on input "Record Label" at bounding box center [1099, 503] width 675 height 30
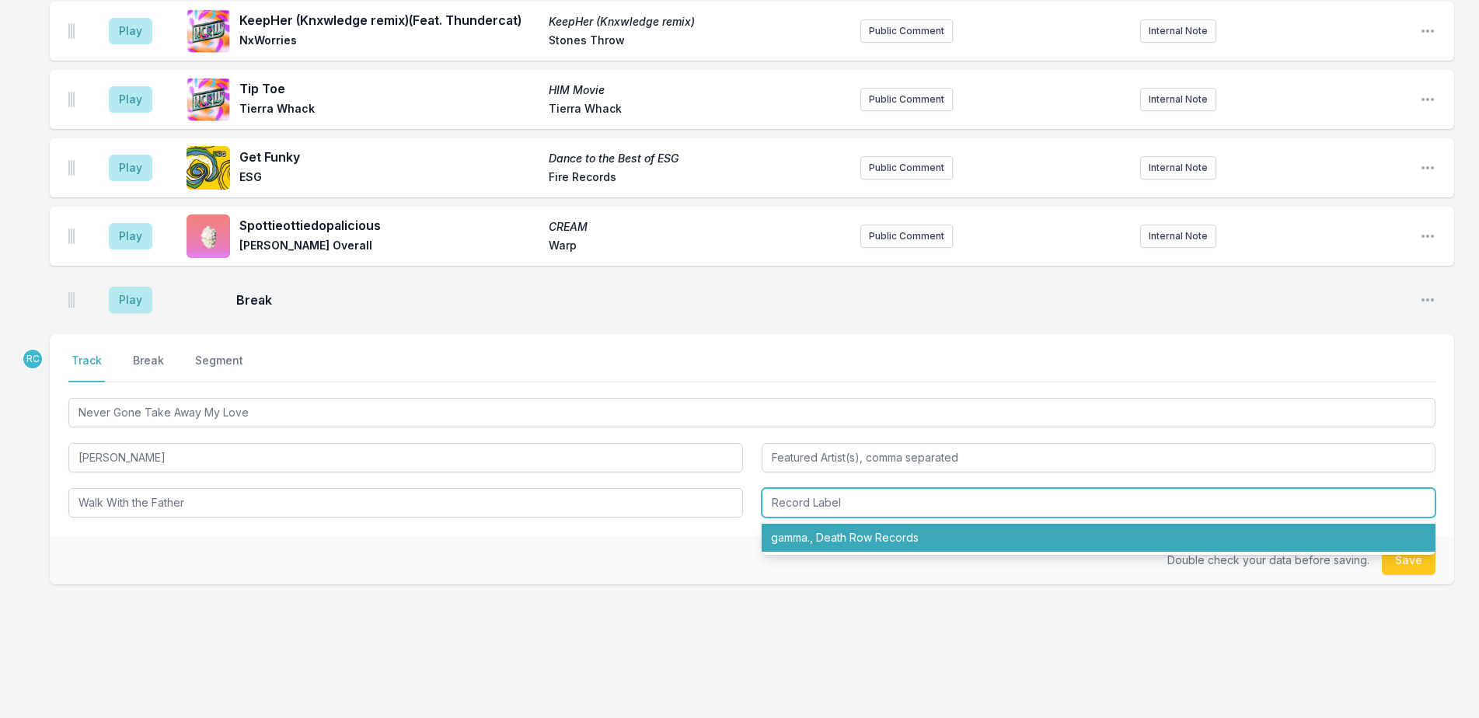
drag, startPoint x: 812, startPoint y: 526, endPoint x: 831, endPoint y: 527, distance: 19.5
click at [811, 525] on li "gamma., Death Row Records" at bounding box center [1099, 538] width 675 height 28
type input "gamma., Death Row Records"
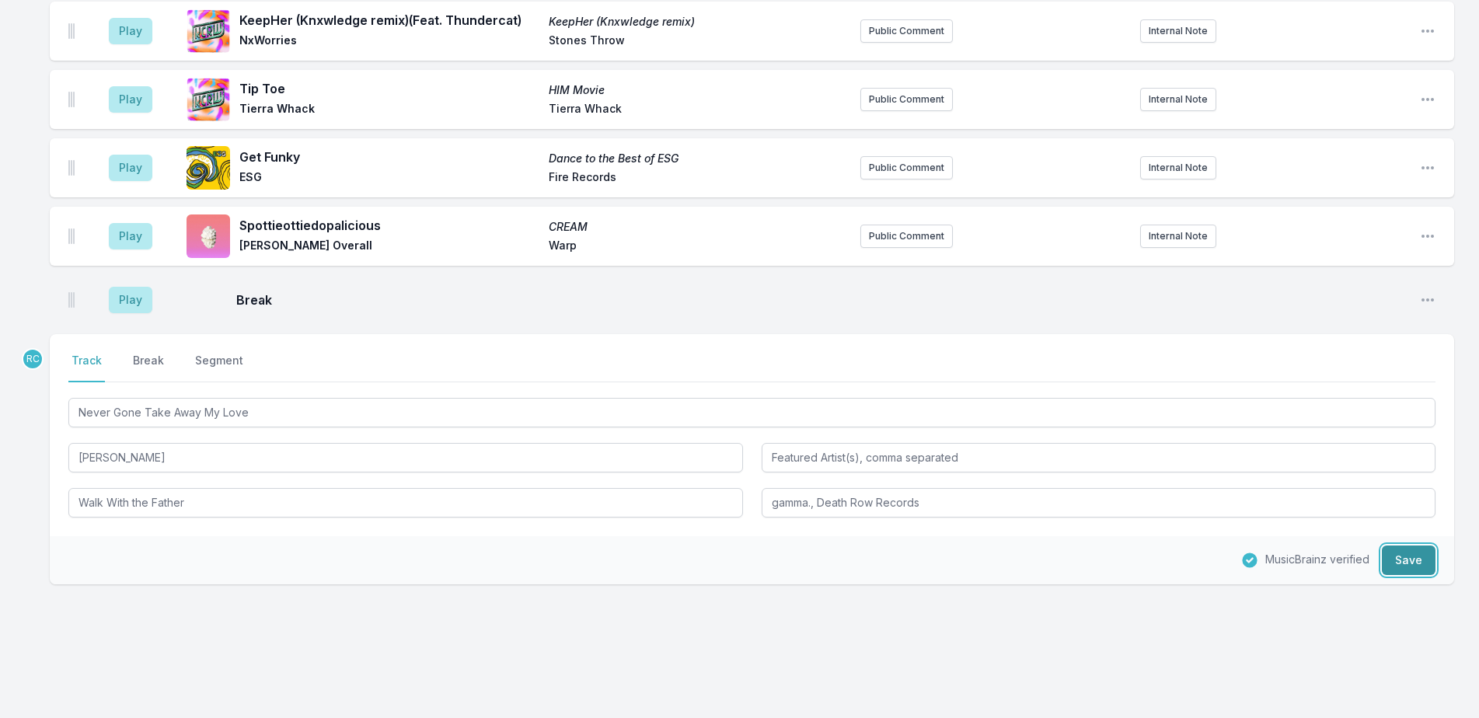
click at [1416, 546] on button "Save" at bounding box center [1409, 561] width 54 height 30
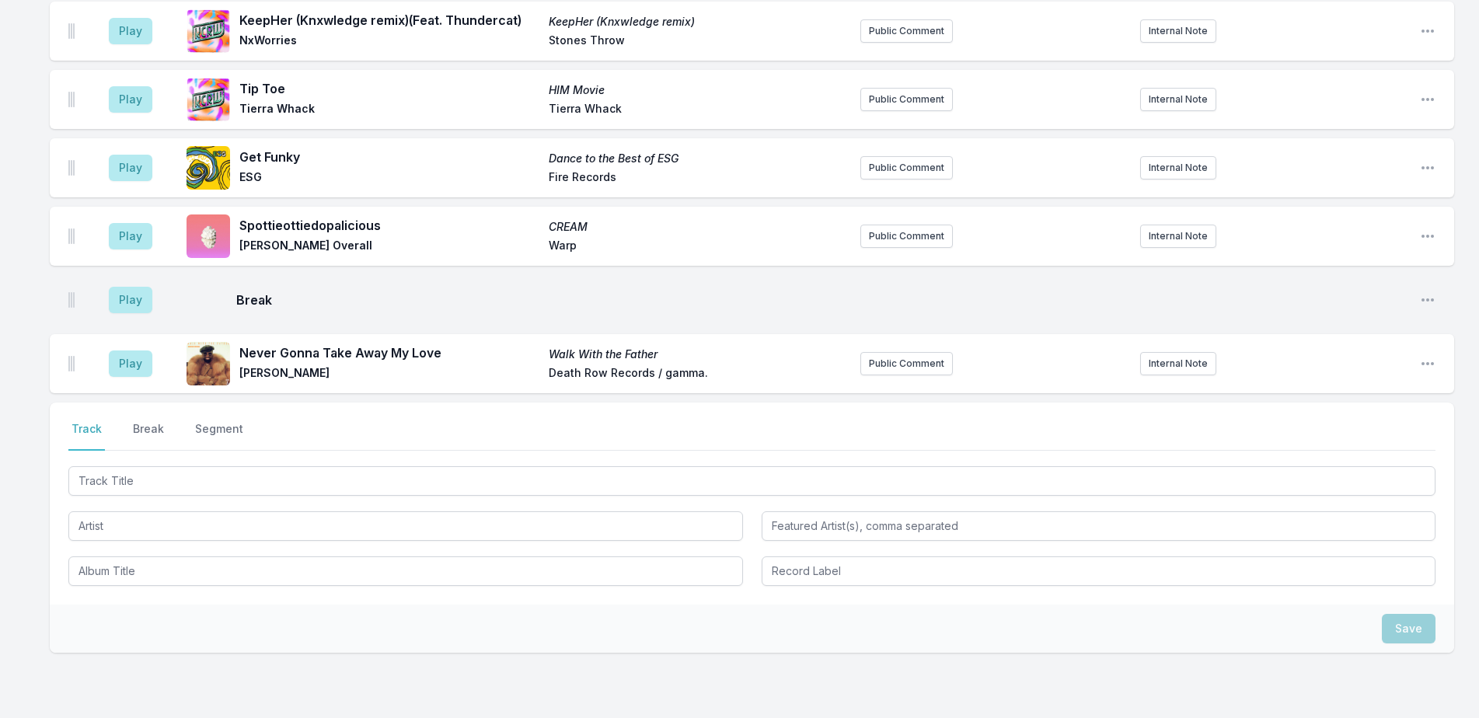
scroll to position [2791, 0]
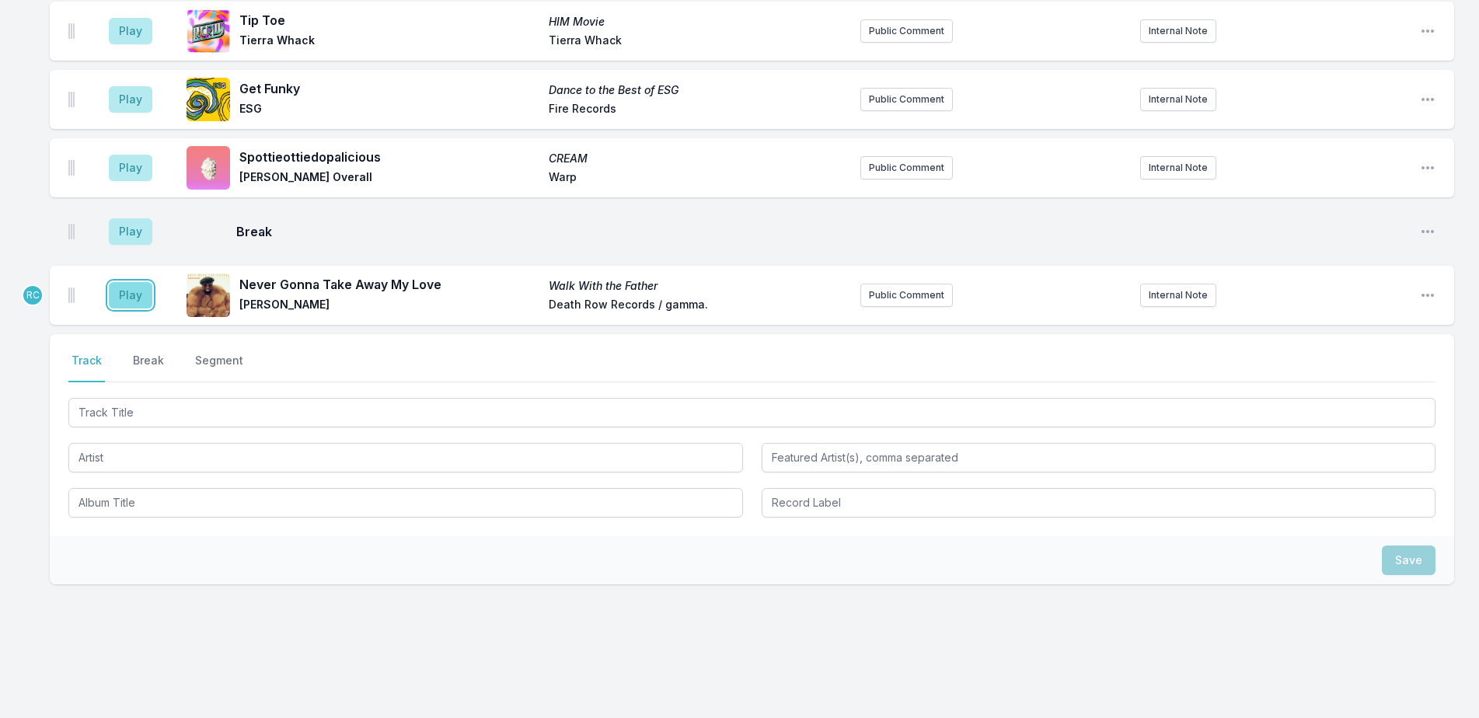
click at [130, 282] on button "Play" at bounding box center [131, 295] width 44 height 26
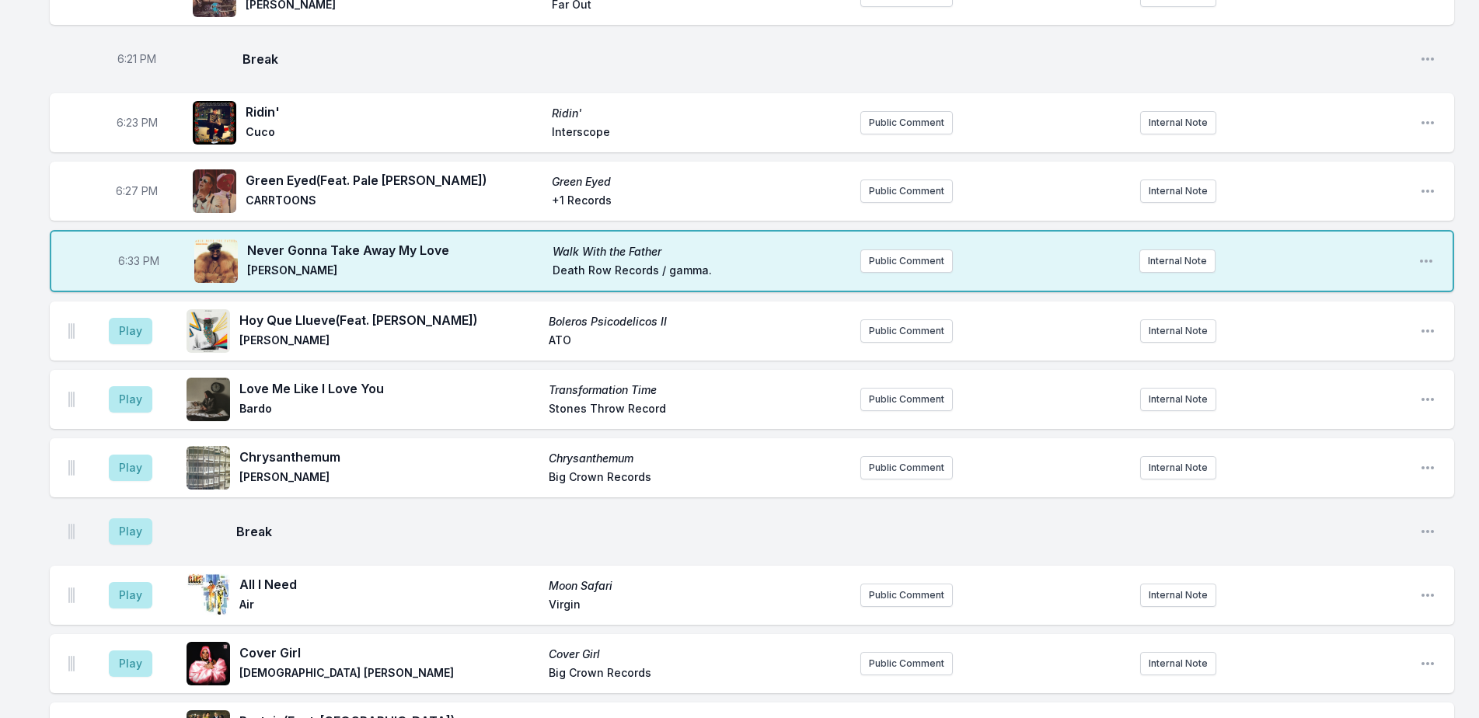
scroll to position [459, 0]
click at [136, 260] on span "6:33 PM" at bounding box center [138, 263] width 41 height 16
click at [125, 262] on input "18:33" at bounding box center [138, 263] width 87 height 30
type input "18:29"
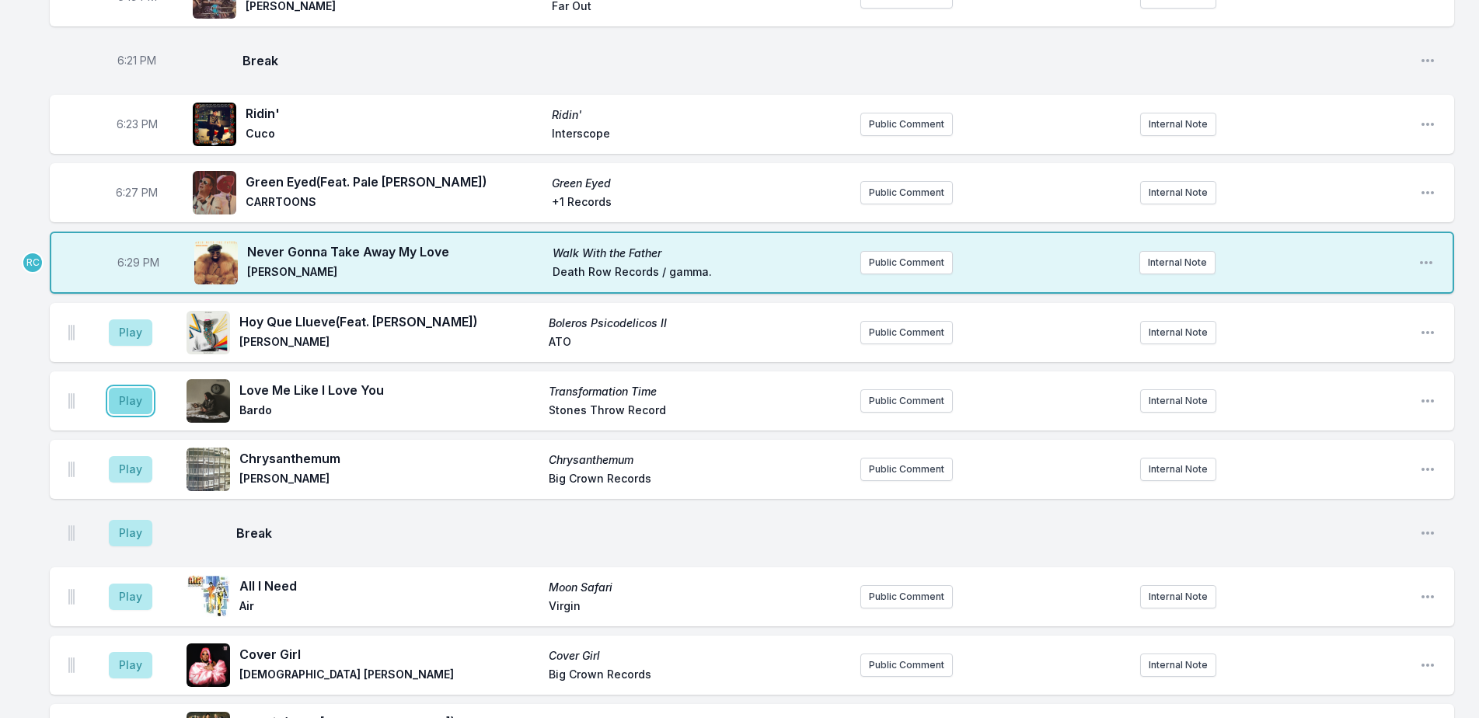
click at [131, 400] on button "Play" at bounding box center [131, 401] width 44 height 26
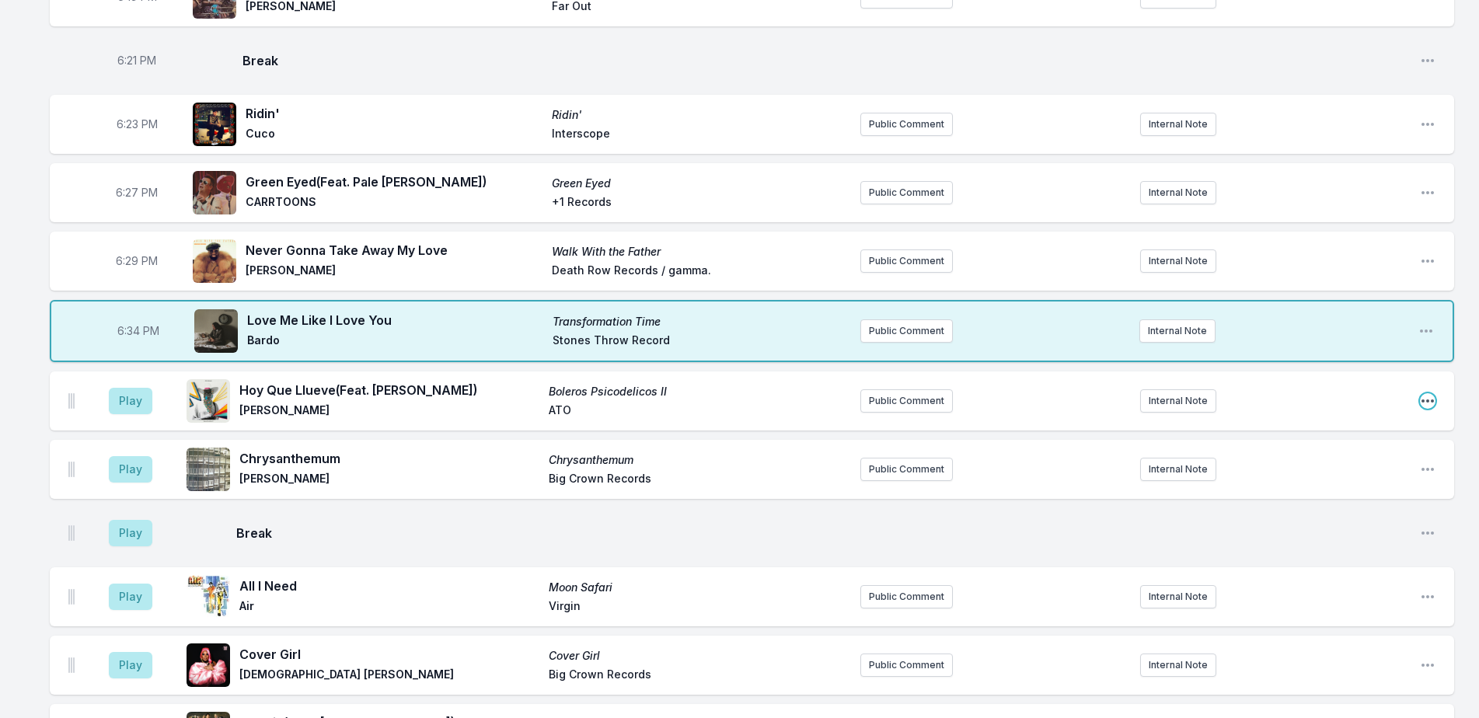
click at [1428, 398] on icon "Open playlist item options" at bounding box center [1428, 401] width 16 height 16
drag, startPoint x: 1375, startPoint y: 501, endPoint x: 1377, endPoint y: 491, distance: 11.0
click at [1377, 494] on div "Edit Timestamp Edit Track Details Delete Entry" at bounding box center [1349, 460] width 174 height 90
click at [1378, 490] on button "Delete Entry" at bounding box center [1349, 488] width 174 height 28
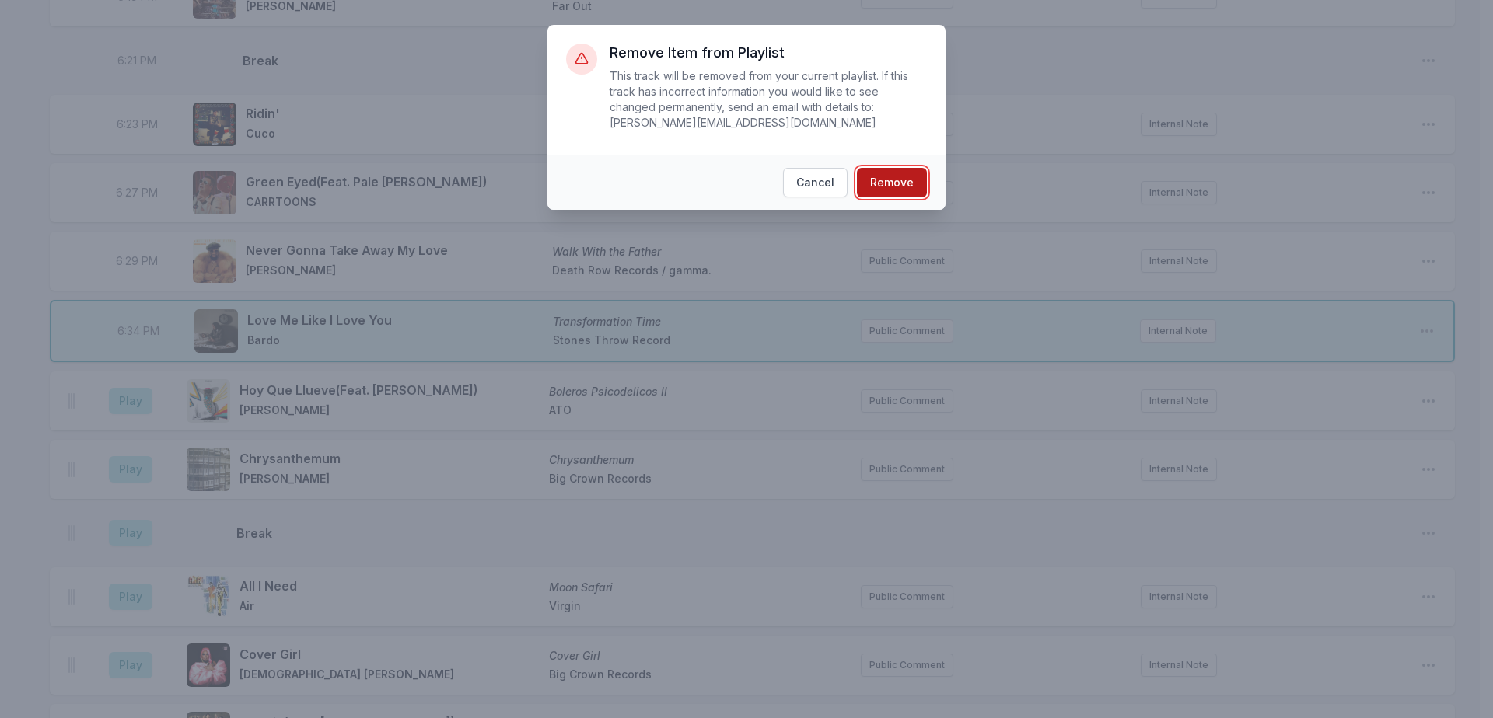
click at [903, 168] on button "Remove" at bounding box center [892, 183] width 70 height 30
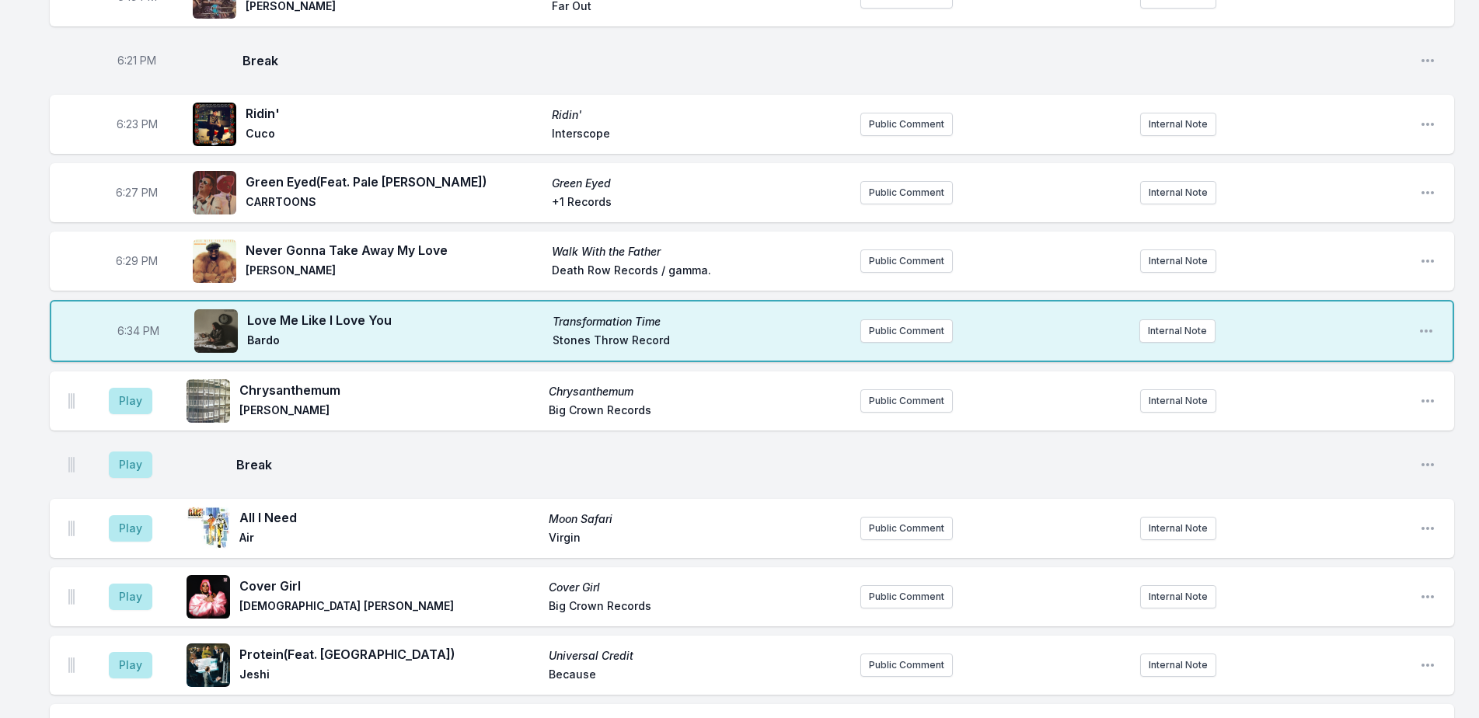
click at [132, 261] on span "6:29 PM" at bounding box center [137, 261] width 42 height 16
click at [121, 260] on input "18:29" at bounding box center [136, 261] width 87 height 30
type input "18:30"
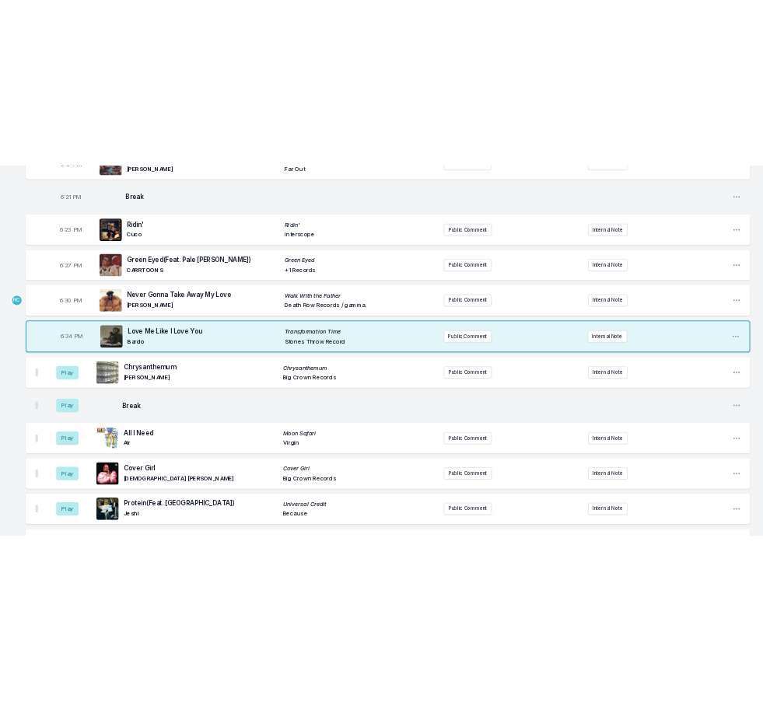
scroll to position [597, 0]
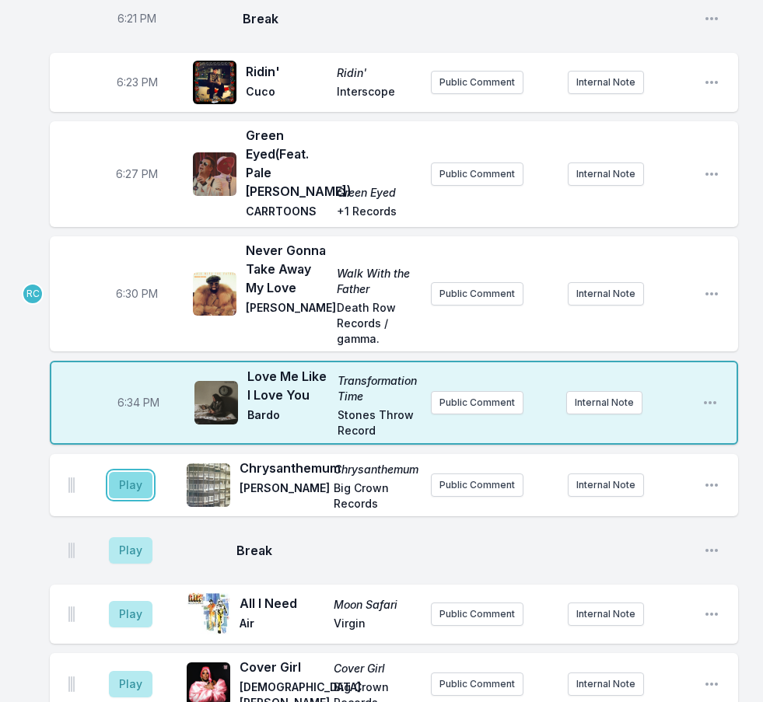
click at [124, 491] on button "Play" at bounding box center [131, 485] width 44 height 26
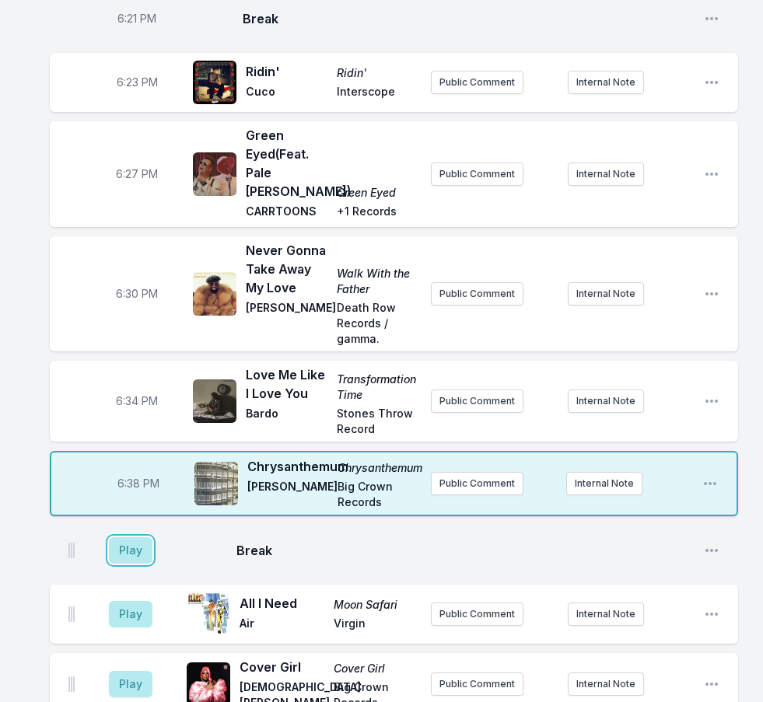
drag, startPoint x: 129, startPoint y: 547, endPoint x: 125, endPoint y: 502, distance: 44.5
click at [127, 539] on button "Play" at bounding box center [131, 550] width 44 height 26
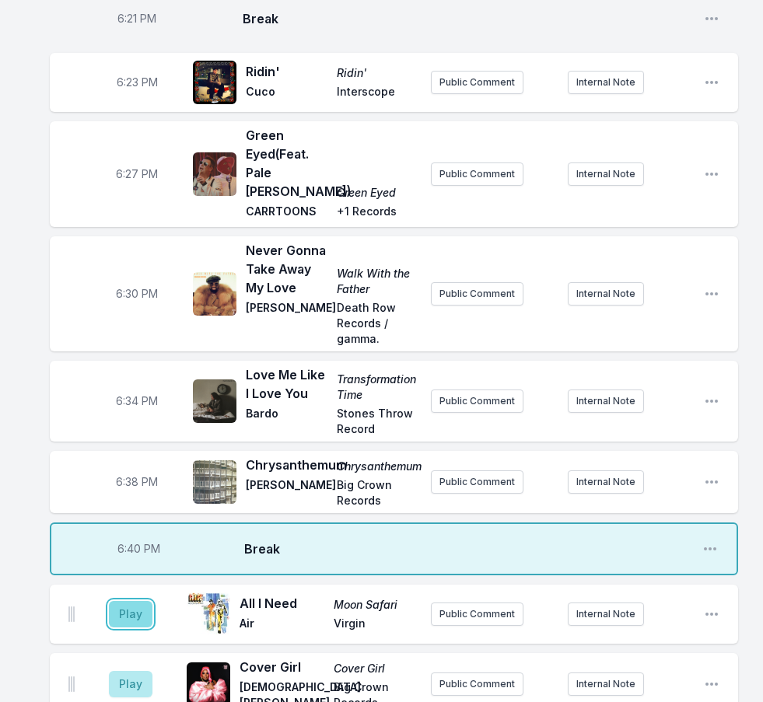
click at [127, 613] on button "Play" at bounding box center [131, 614] width 44 height 26
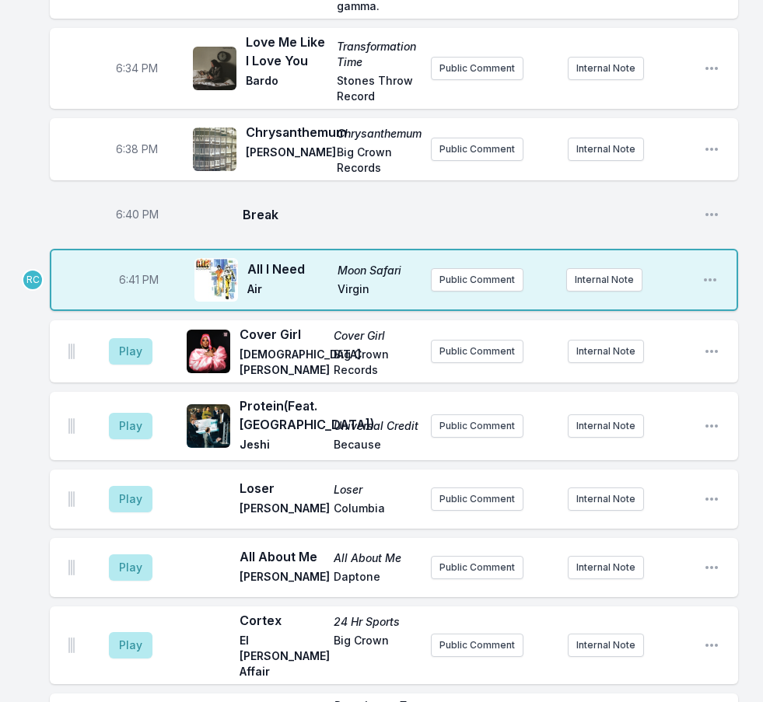
scroll to position [986, 0]
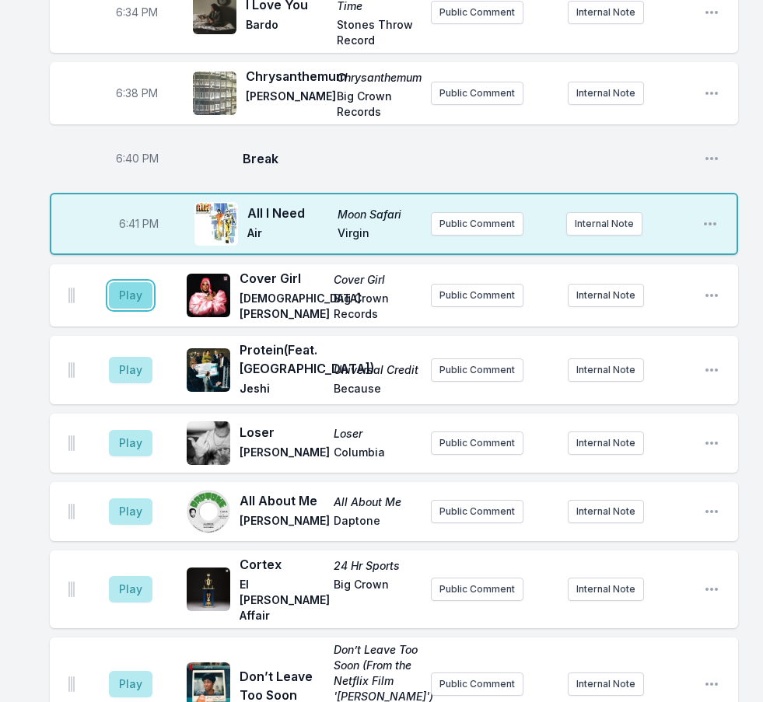
click at [123, 292] on button "Play" at bounding box center [131, 295] width 44 height 26
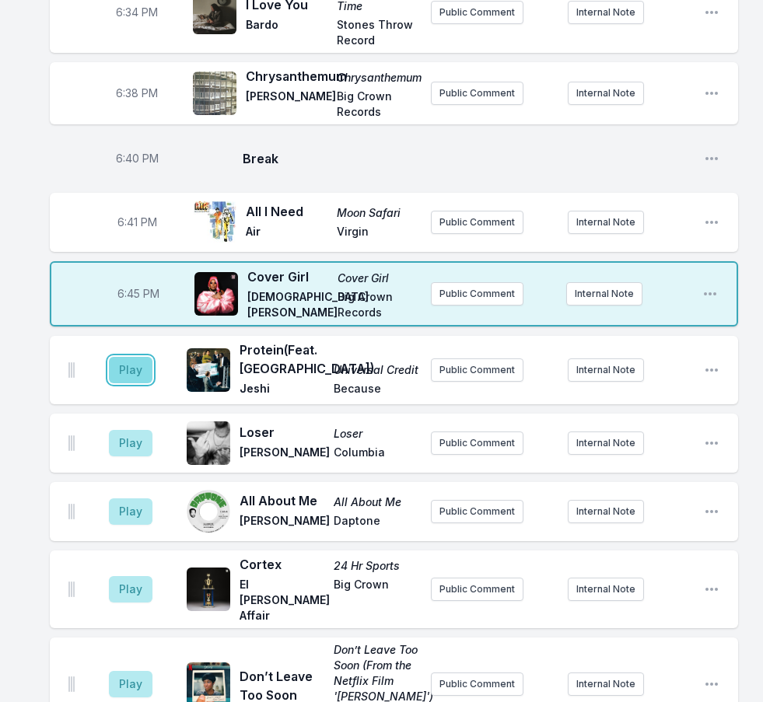
click at [117, 363] on button "Play" at bounding box center [131, 370] width 44 height 26
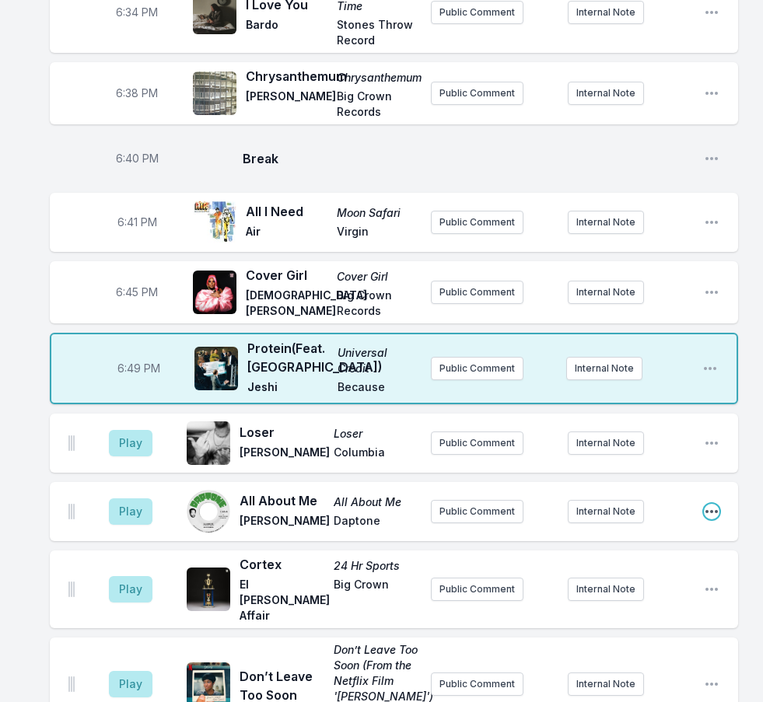
click at [713, 510] on icon "Open playlist item options" at bounding box center [712, 512] width 16 height 16
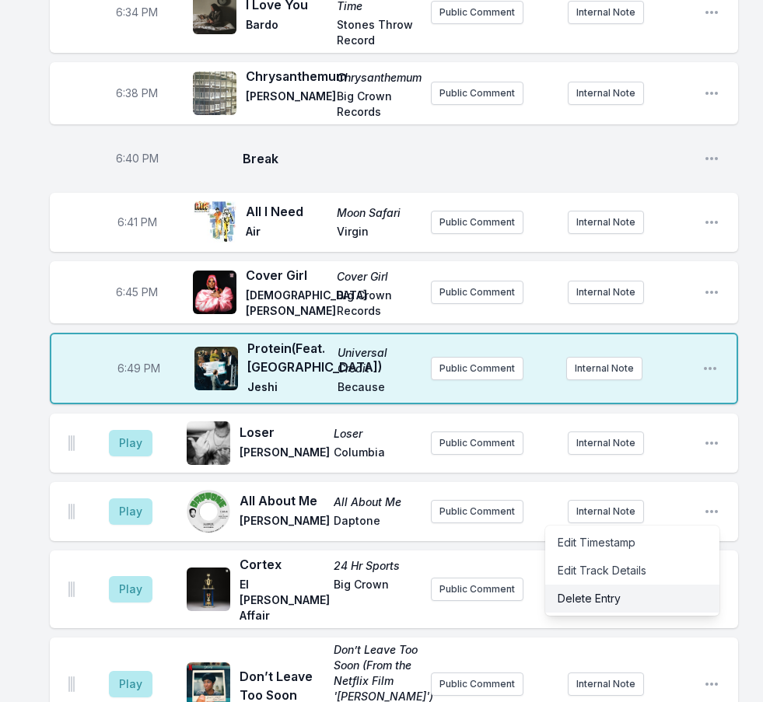
click at [627, 606] on button "Delete Entry" at bounding box center [632, 599] width 174 height 28
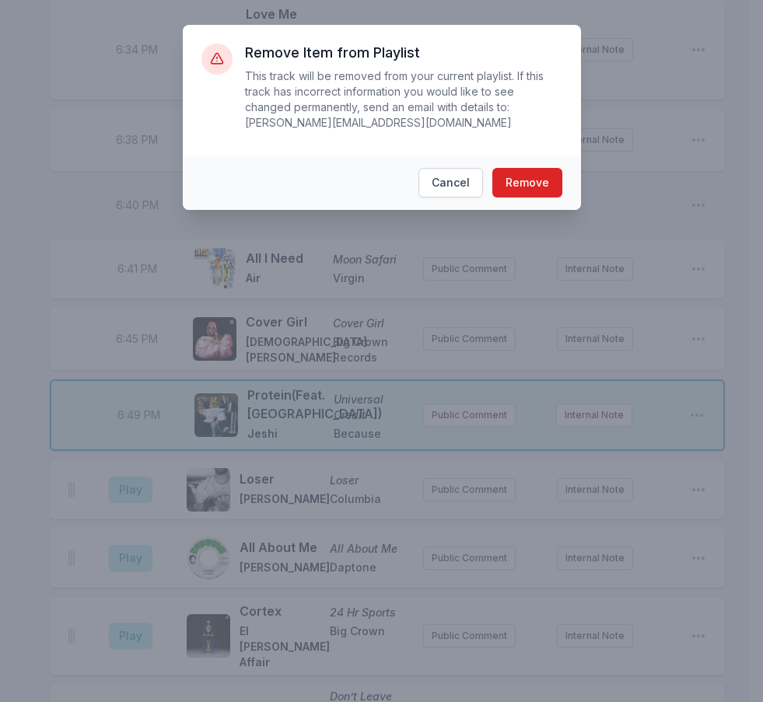
scroll to position [970, 0]
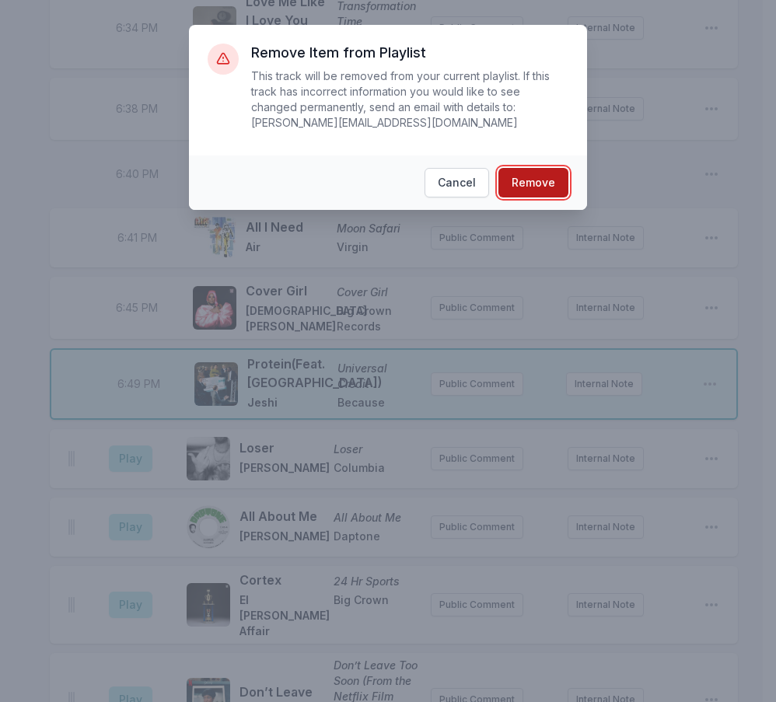
click at [531, 173] on button "Remove" at bounding box center [533, 183] width 70 height 30
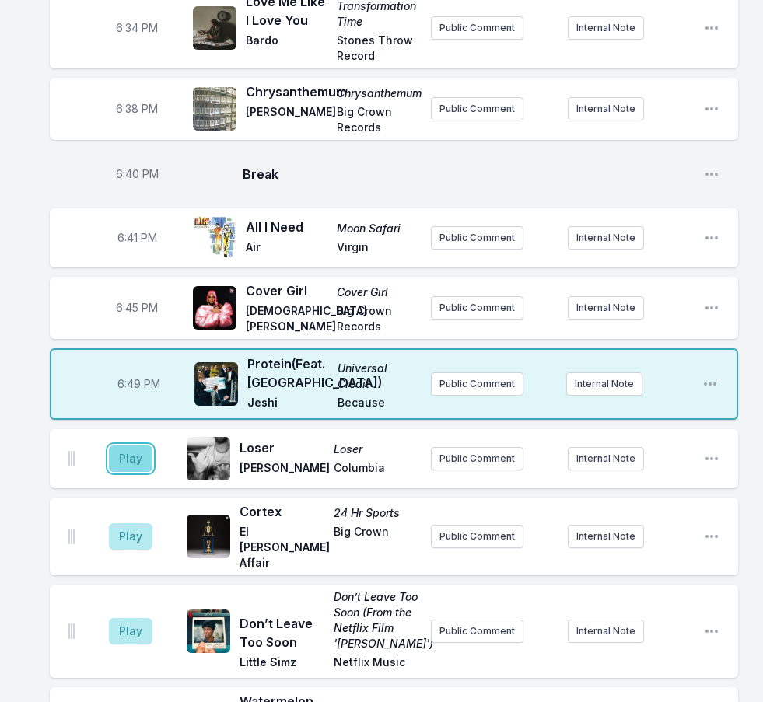
click at [127, 452] on button "Play" at bounding box center [131, 458] width 44 height 26
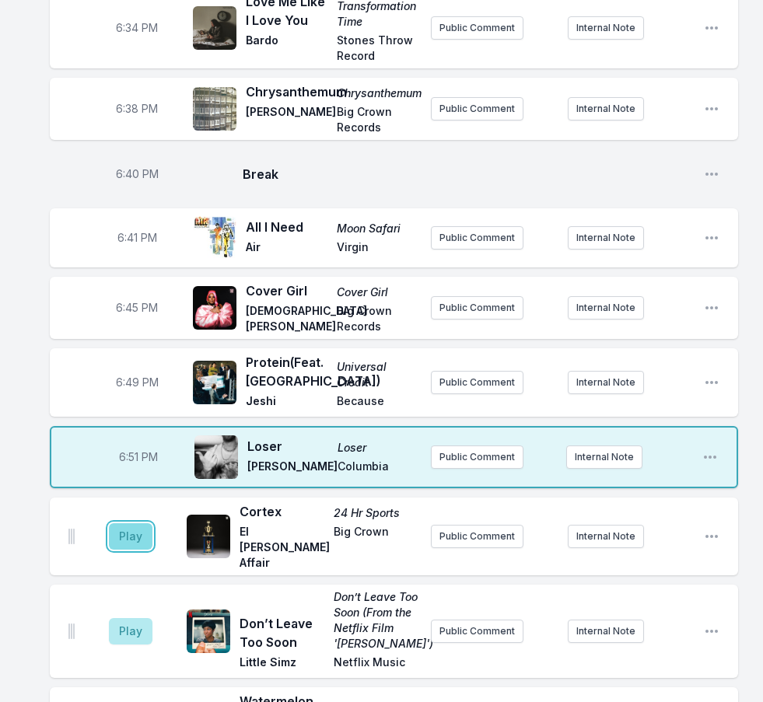
drag, startPoint x: 133, startPoint y: 528, endPoint x: 175, endPoint y: 542, distance: 44.3
click at [135, 529] on button "Play" at bounding box center [131, 536] width 44 height 26
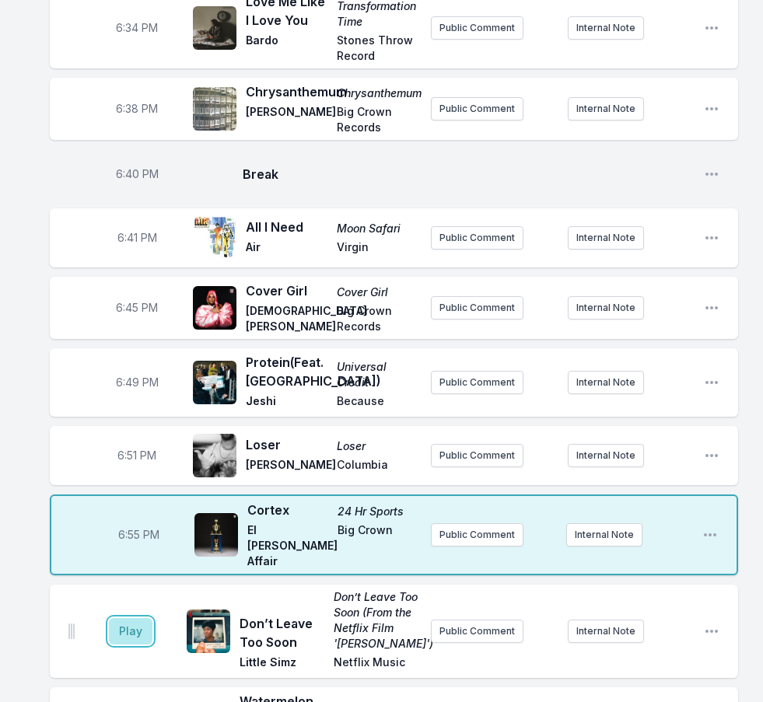
drag, startPoint x: 130, startPoint y: 611, endPoint x: 80, endPoint y: 550, distance: 78.4
click at [127, 618] on button "Play" at bounding box center [131, 631] width 44 height 26
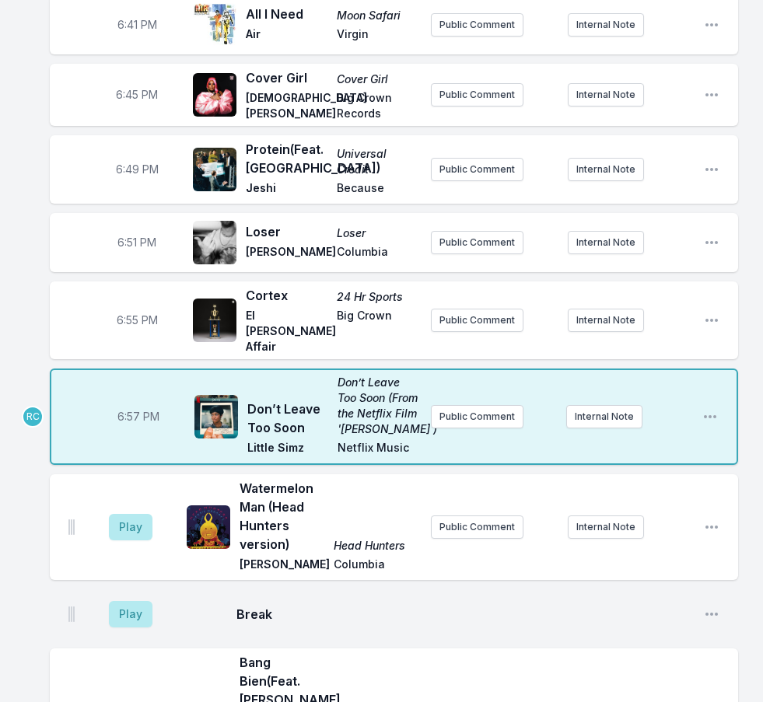
scroll to position [1359, 0]
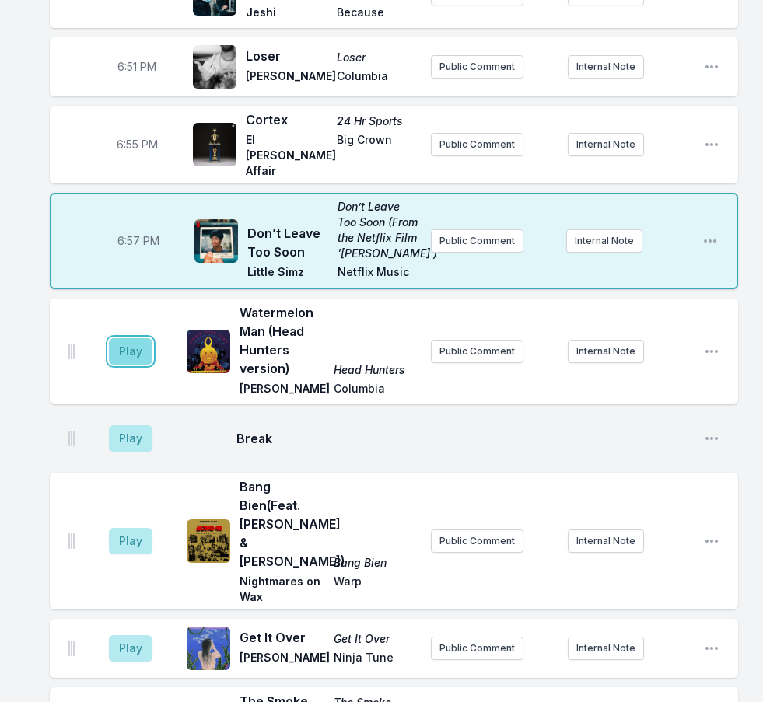
click at [146, 344] on button "Play" at bounding box center [131, 351] width 44 height 26
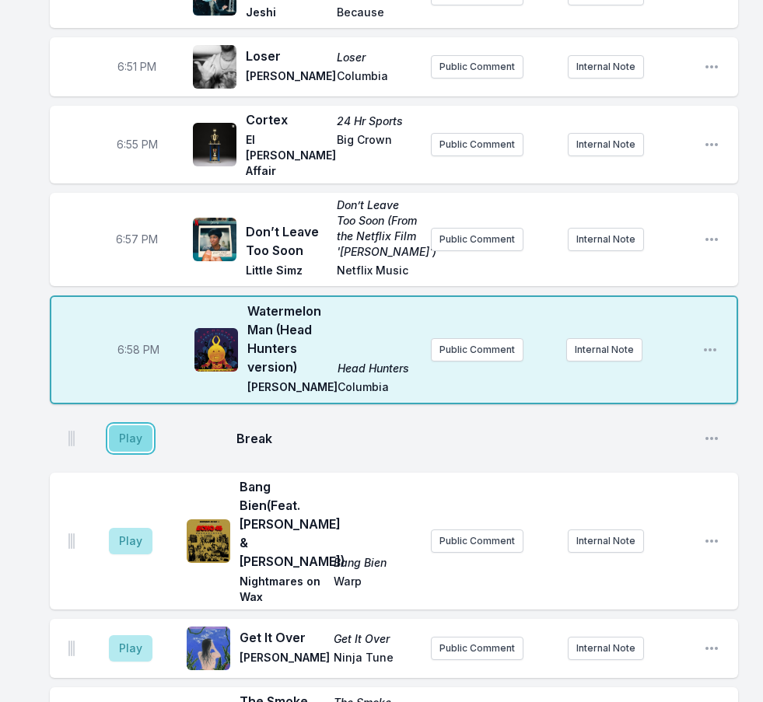
click at [131, 431] on button "Play" at bounding box center [131, 438] width 44 height 26
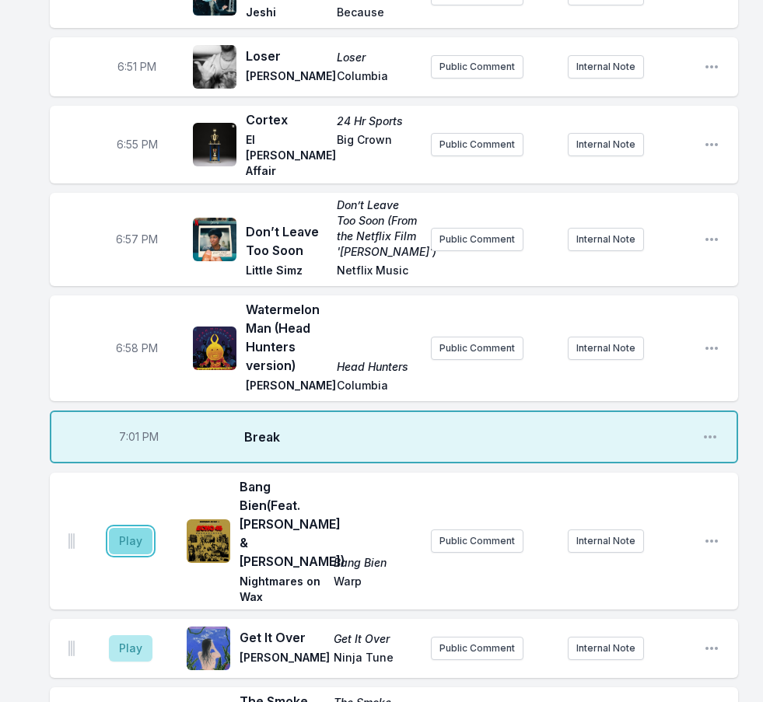
drag, startPoint x: 130, startPoint y: 522, endPoint x: 121, endPoint y: 527, distance: 9.7
click at [133, 528] on button "Play" at bounding box center [131, 541] width 44 height 26
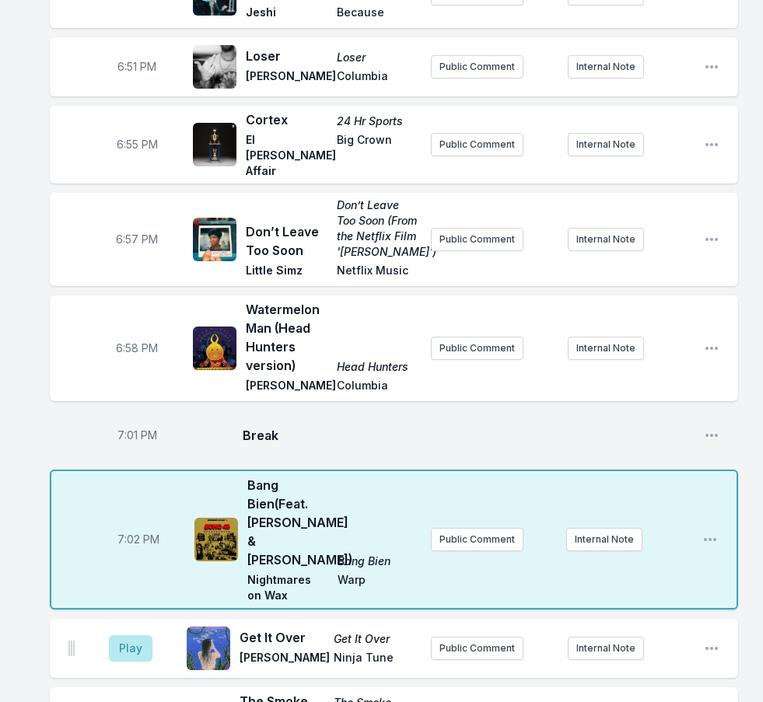
click at [108, 624] on aside "Play" at bounding box center [130, 649] width 87 height 50
click at [120, 635] on button "Play" at bounding box center [131, 648] width 44 height 26
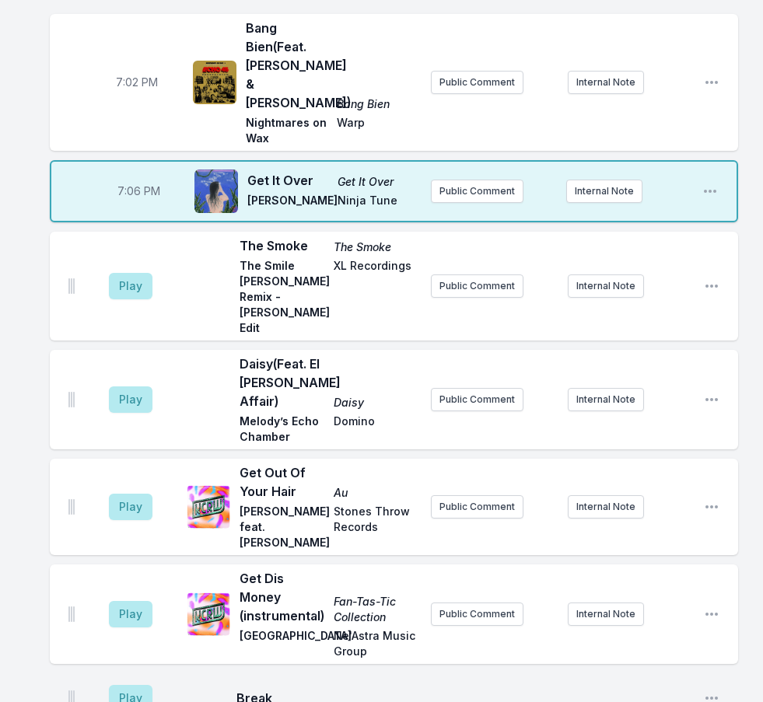
scroll to position [1825, 0]
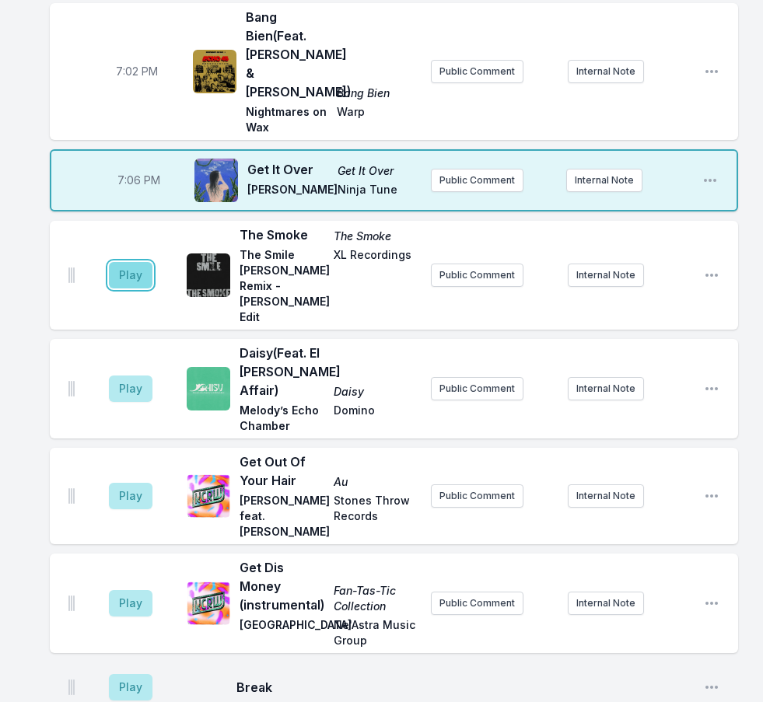
click at [126, 262] on button "Play" at bounding box center [131, 275] width 44 height 26
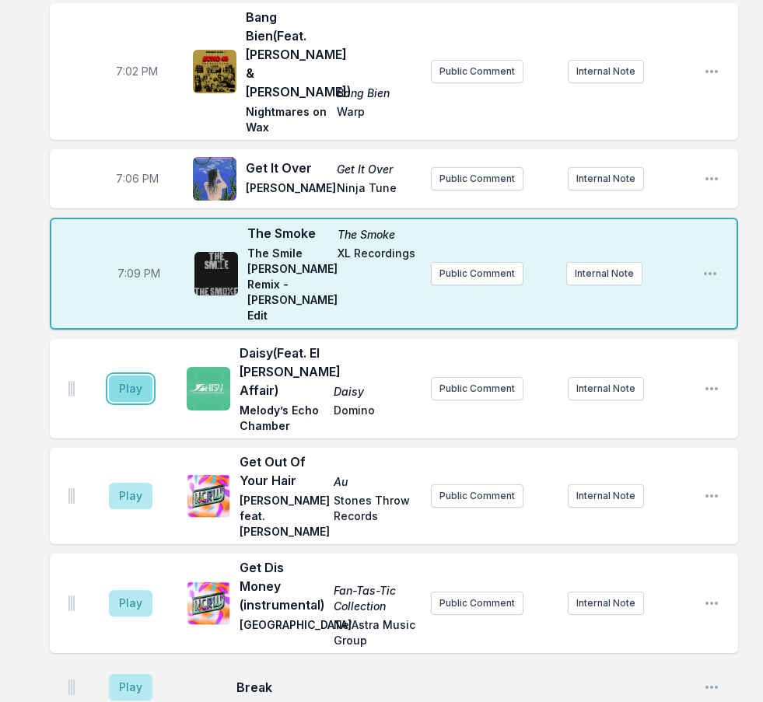
click at [134, 376] on button "Play" at bounding box center [131, 389] width 44 height 26
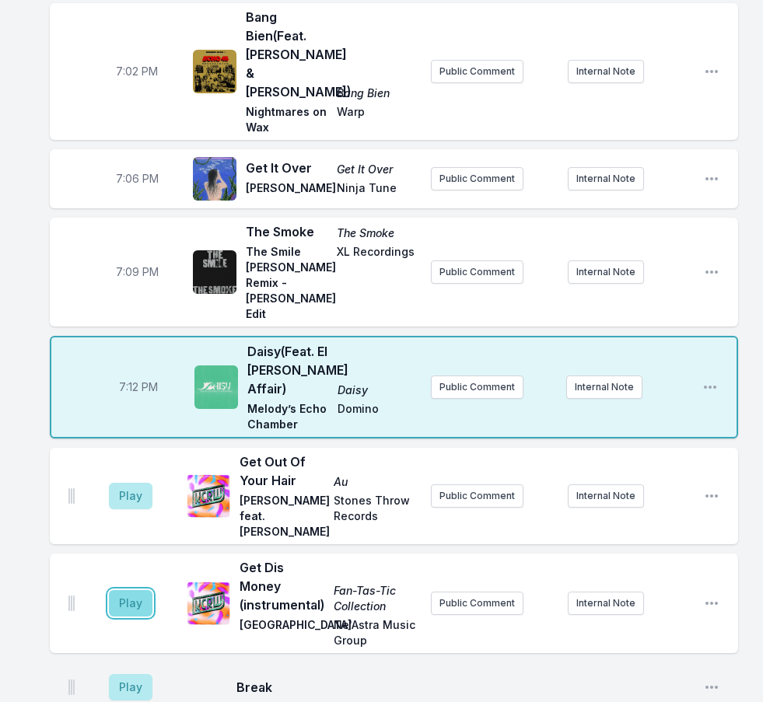
drag, startPoint x: 138, startPoint y: 558, endPoint x: 131, endPoint y: 546, distance: 13.9
click at [134, 590] on button "Play" at bounding box center [131, 603] width 44 height 26
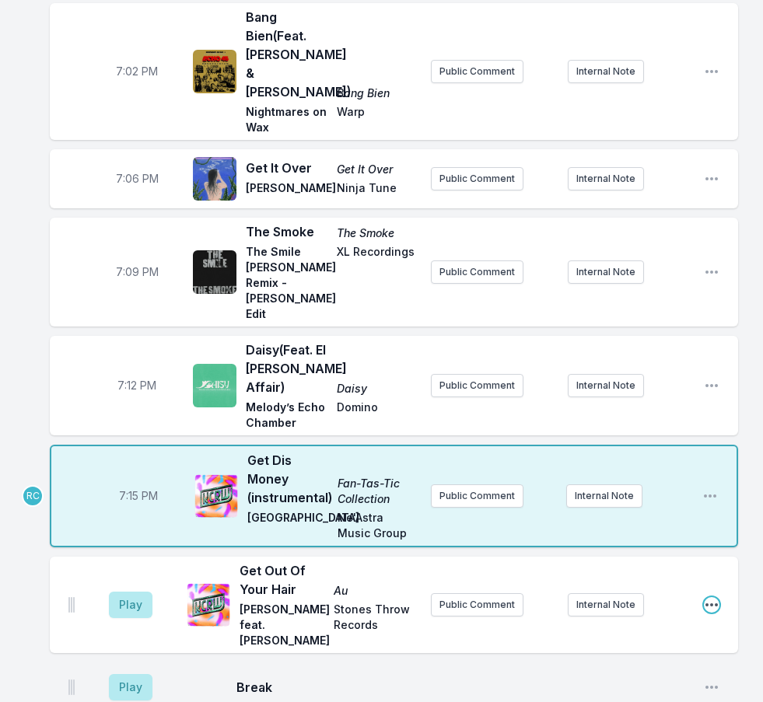
click at [714, 597] on icon "Open playlist item options" at bounding box center [712, 605] width 16 height 16
click at [635, 678] on button "Delete Entry" at bounding box center [632, 692] width 174 height 28
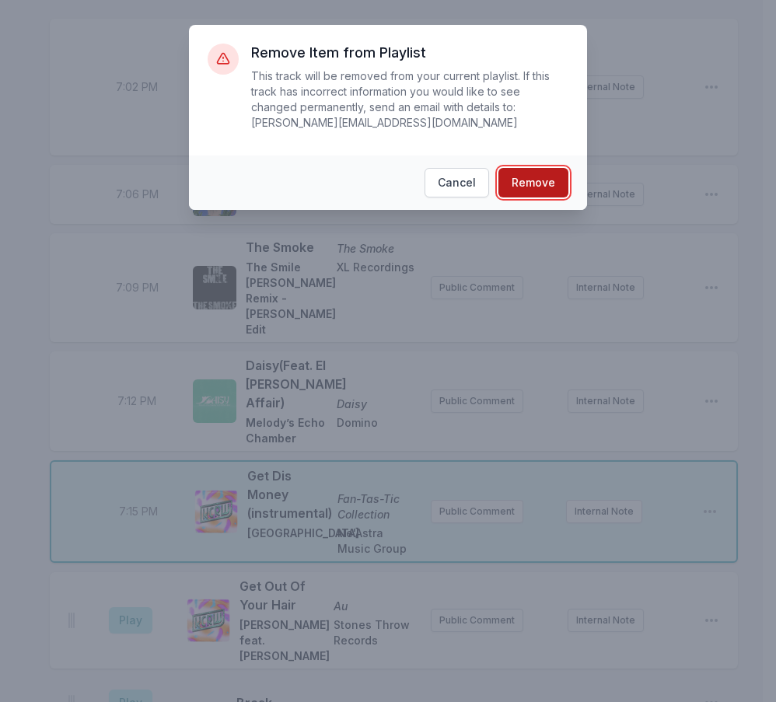
click at [528, 168] on button "Remove" at bounding box center [533, 183] width 70 height 30
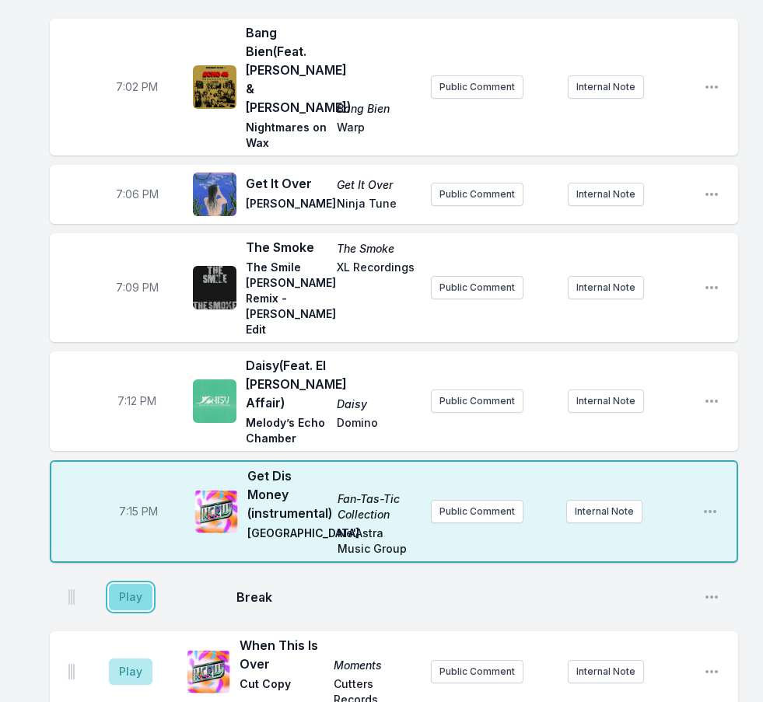
click at [145, 584] on button "Play" at bounding box center [131, 597] width 44 height 26
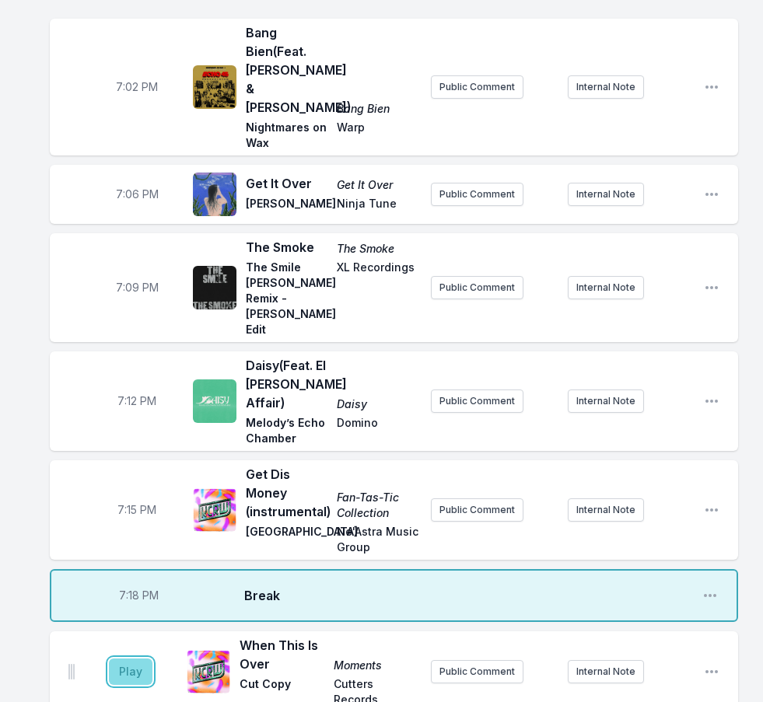
drag, startPoint x: 138, startPoint y: 638, endPoint x: 129, endPoint y: 635, distance: 9.1
click at [136, 658] on button "Play" at bounding box center [131, 671] width 44 height 26
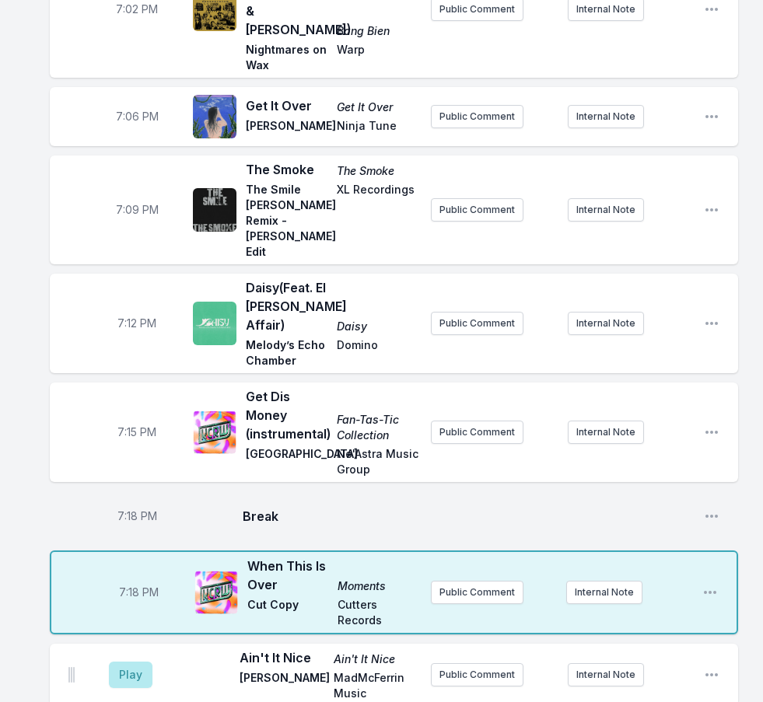
scroll to position [2199, 0]
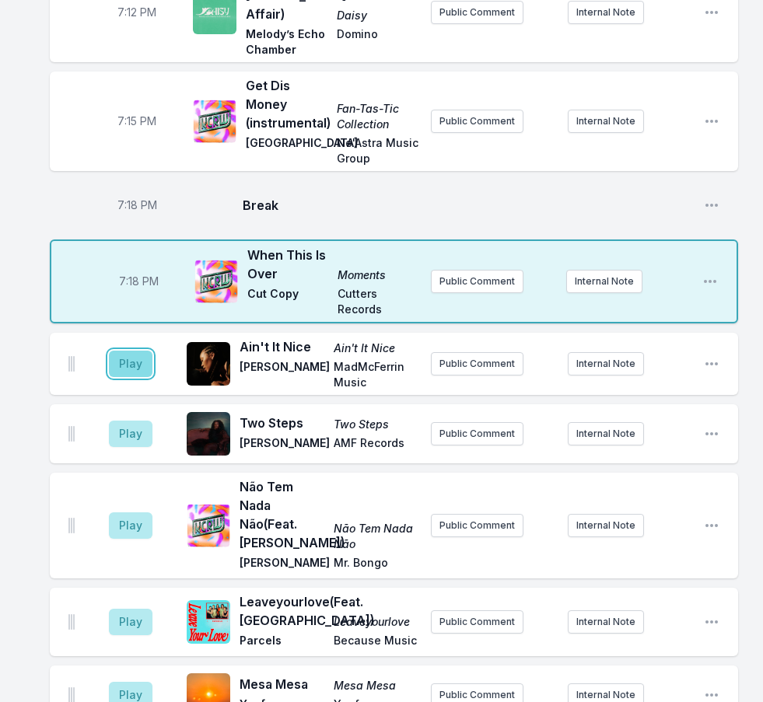
click at [122, 351] on button "Play" at bounding box center [131, 364] width 44 height 26
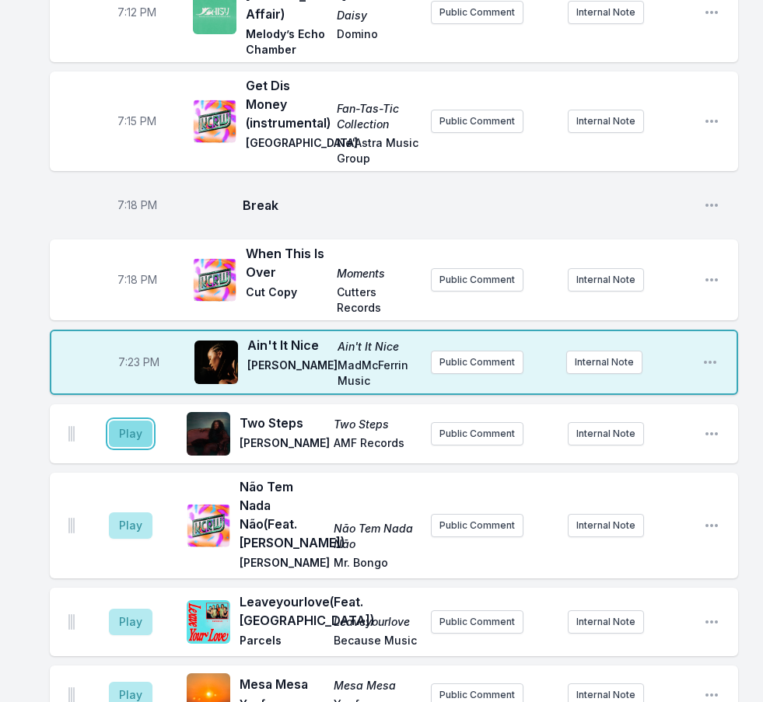
click at [124, 421] on button "Play" at bounding box center [131, 434] width 44 height 26
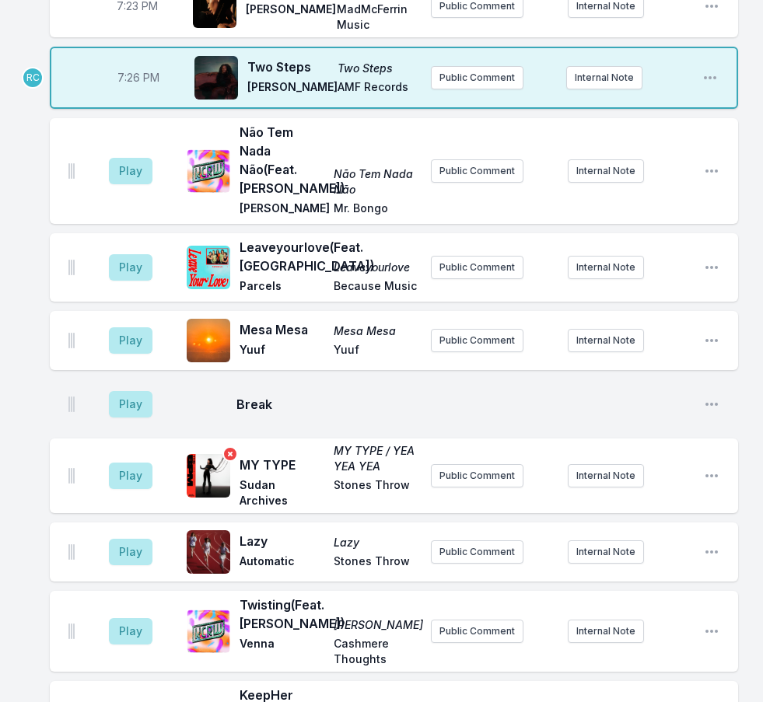
scroll to position [2587, 0]
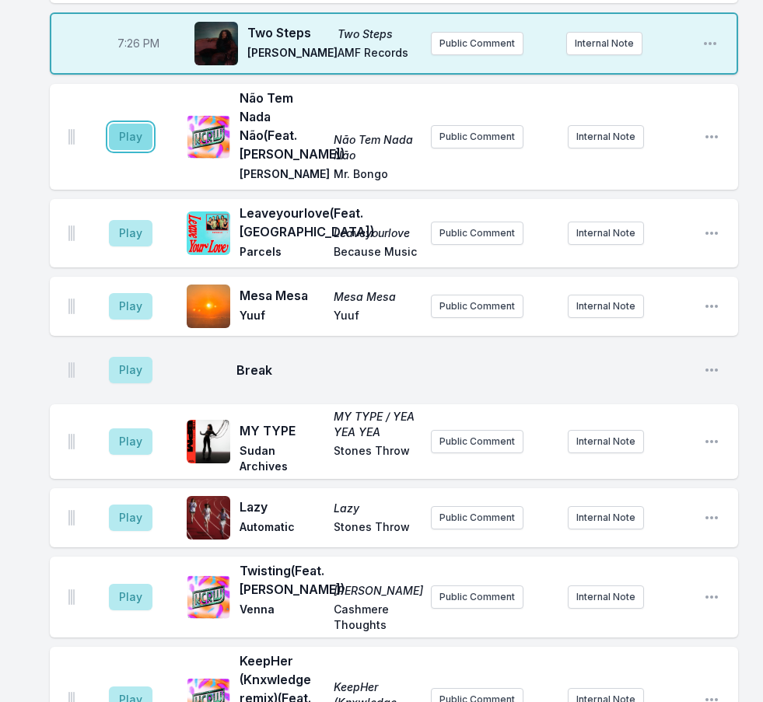
click at [120, 124] on button "Play" at bounding box center [131, 137] width 44 height 26
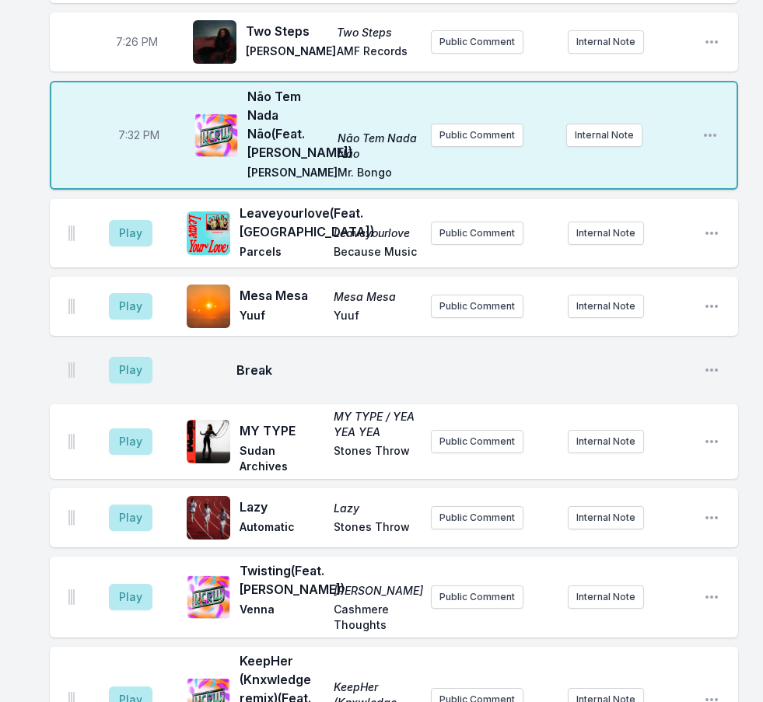
scroll to position [2586, 0]
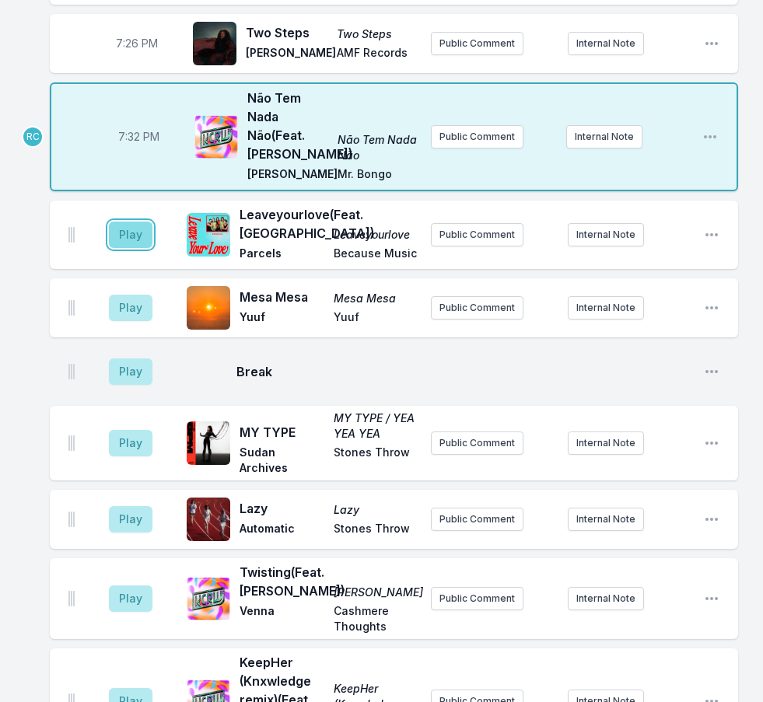
click at [134, 231] on button "Play" at bounding box center [131, 235] width 44 height 26
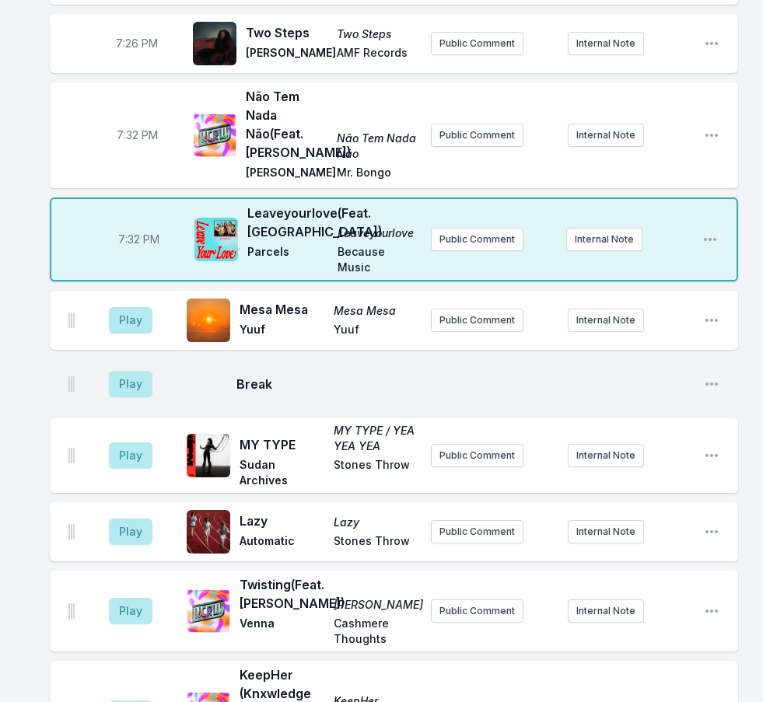
click at [130, 127] on span "7:32 PM" at bounding box center [137, 135] width 41 height 16
click at [125, 121] on input "19:32" at bounding box center [136, 136] width 87 height 30
type input "19:28"
click at [149, 307] on button "Play" at bounding box center [131, 320] width 44 height 26
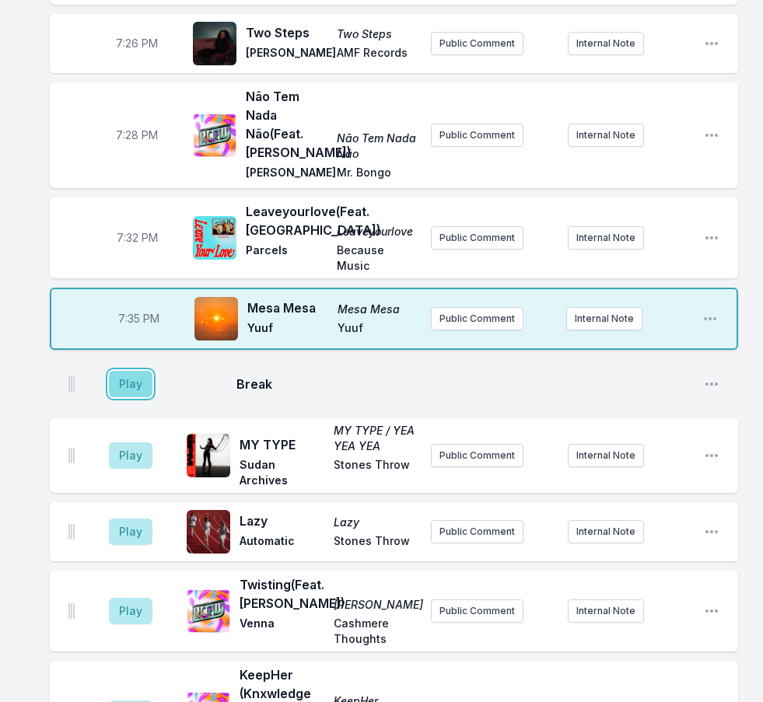
click at [126, 371] on button "Play" at bounding box center [131, 384] width 44 height 26
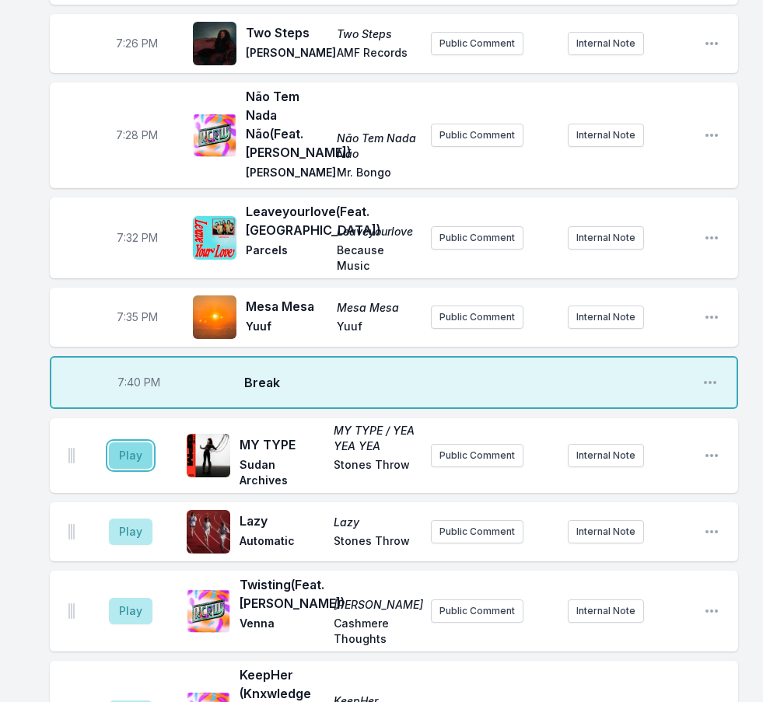
click at [131, 442] on button "Play" at bounding box center [131, 455] width 44 height 26
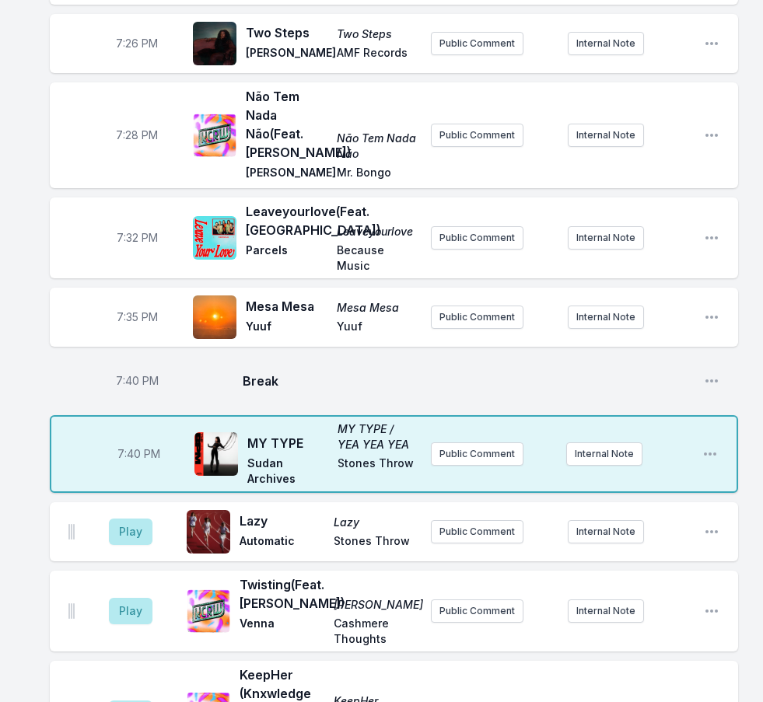
click at [117, 507] on aside "Play" at bounding box center [130, 532] width 87 height 50
click at [122, 519] on button "Play" at bounding box center [131, 532] width 44 height 26
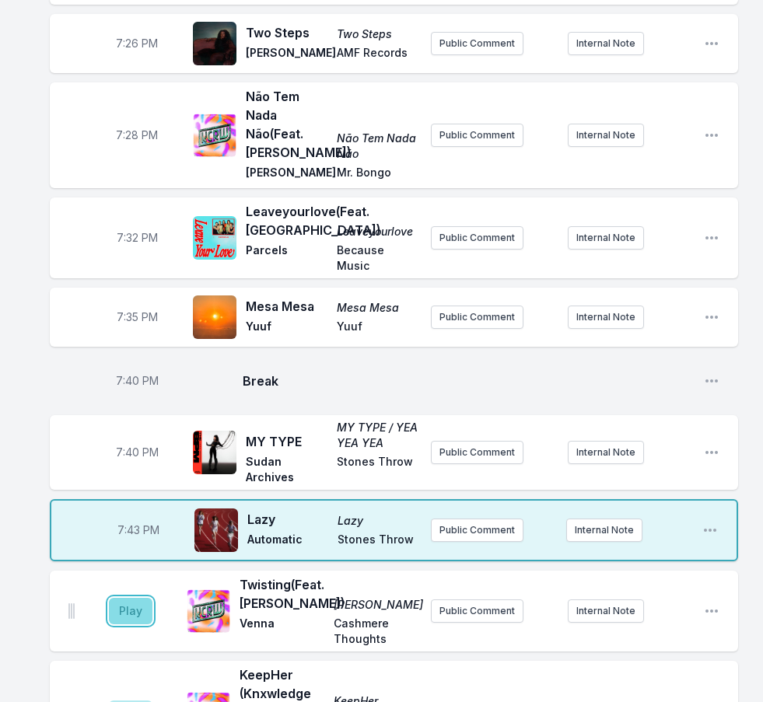
click at [135, 598] on button "Play" at bounding box center [131, 611] width 44 height 26
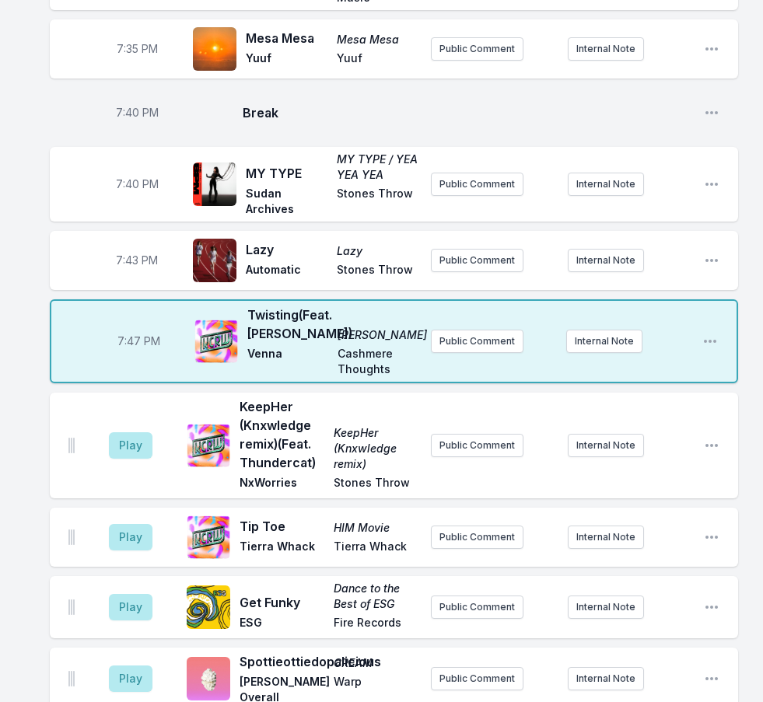
scroll to position [2868, 0]
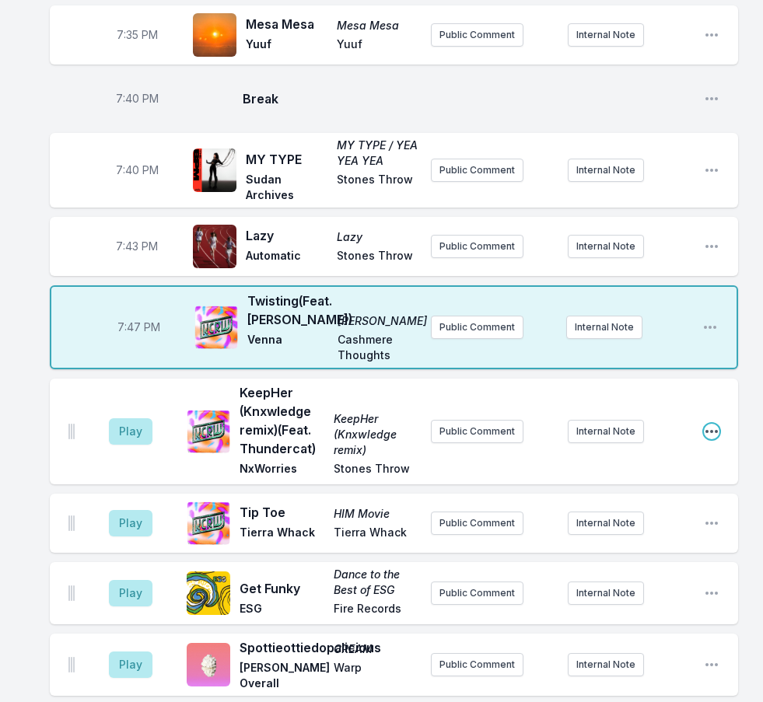
click at [711, 424] on icon "Open playlist item options" at bounding box center [712, 432] width 16 height 16
click at [629, 508] on button "Delete Entry" at bounding box center [632, 519] width 174 height 28
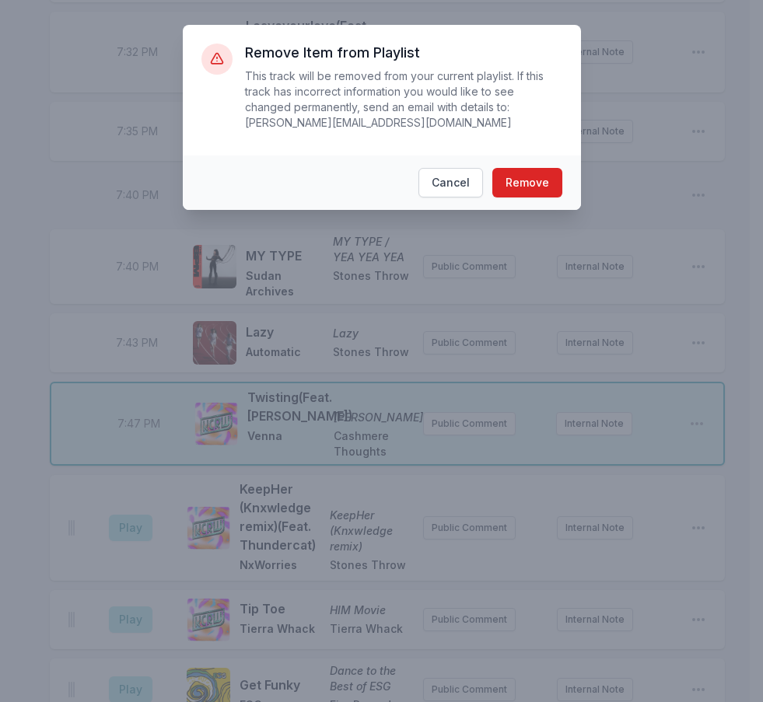
scroll to position [2840, 0]
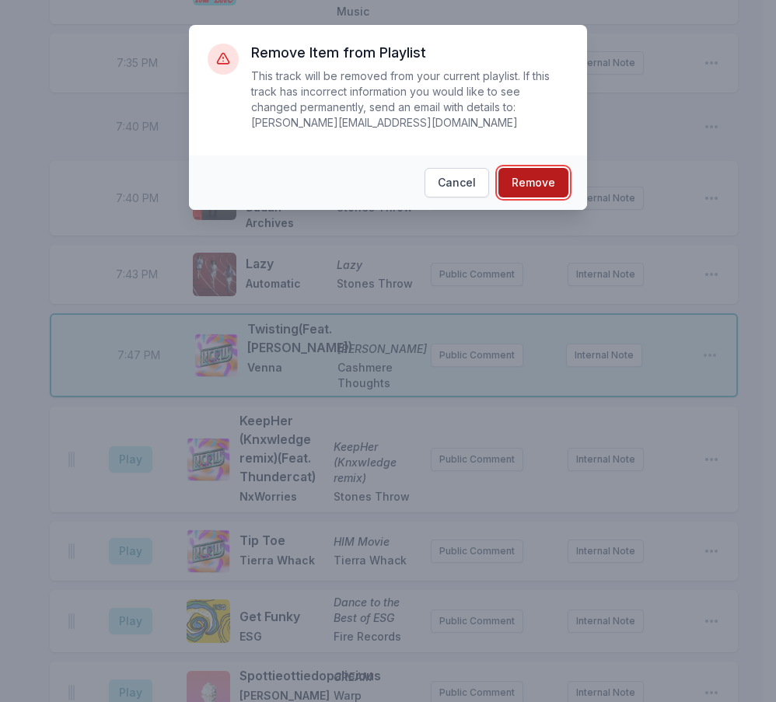
click at [543, 168] on button "Remove" at bounding box center [533, 183] width 70 height 30
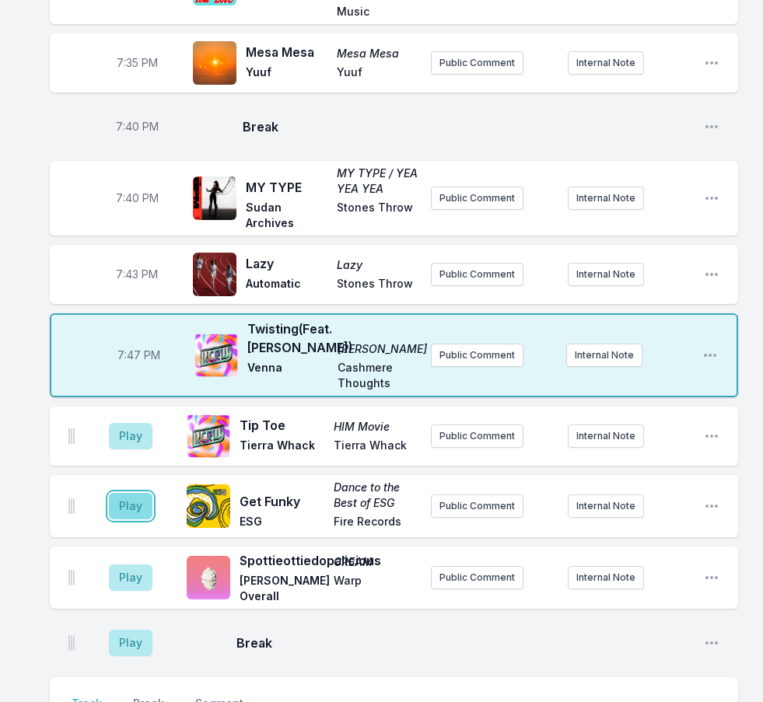
click at [133, 505] on button "Play" at bounding box center [131, 506] width 44 height 26
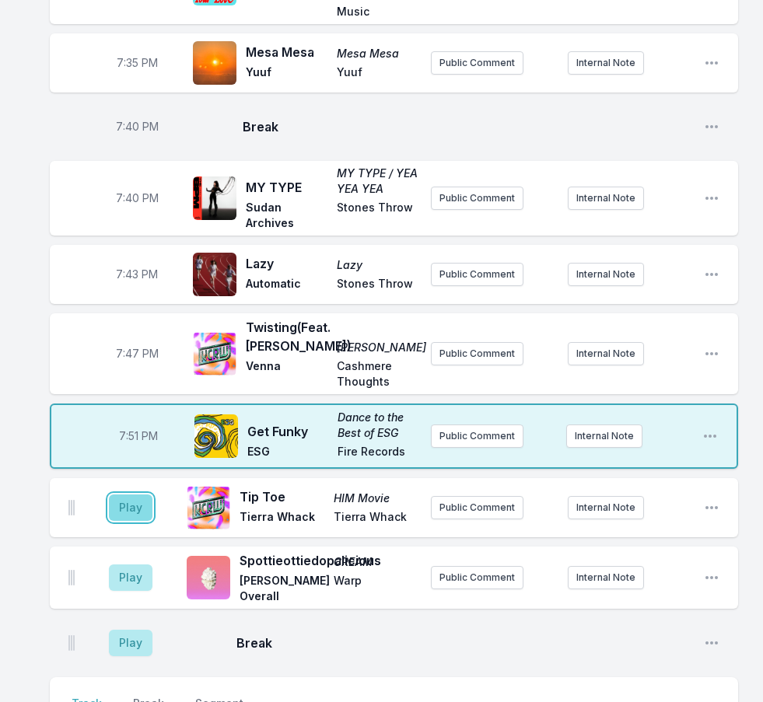
click at [142, 501] on button "Play" at bounding box center [131, 507] width 44 height 26
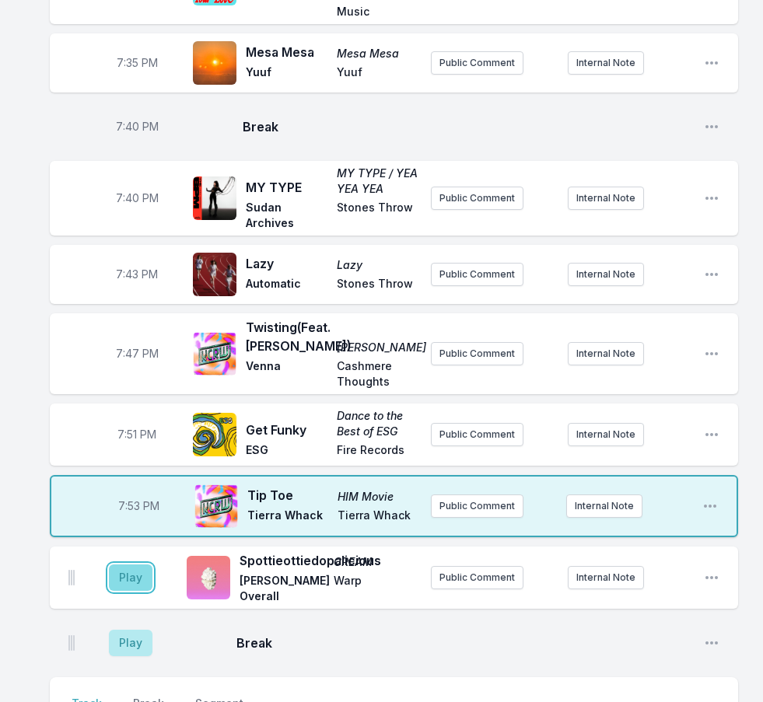
click at [125, 564] on button "Play" at bounding box center [131, 577] width 44 height 26
